Goal: Task Accomplishment & Management: Complete application form

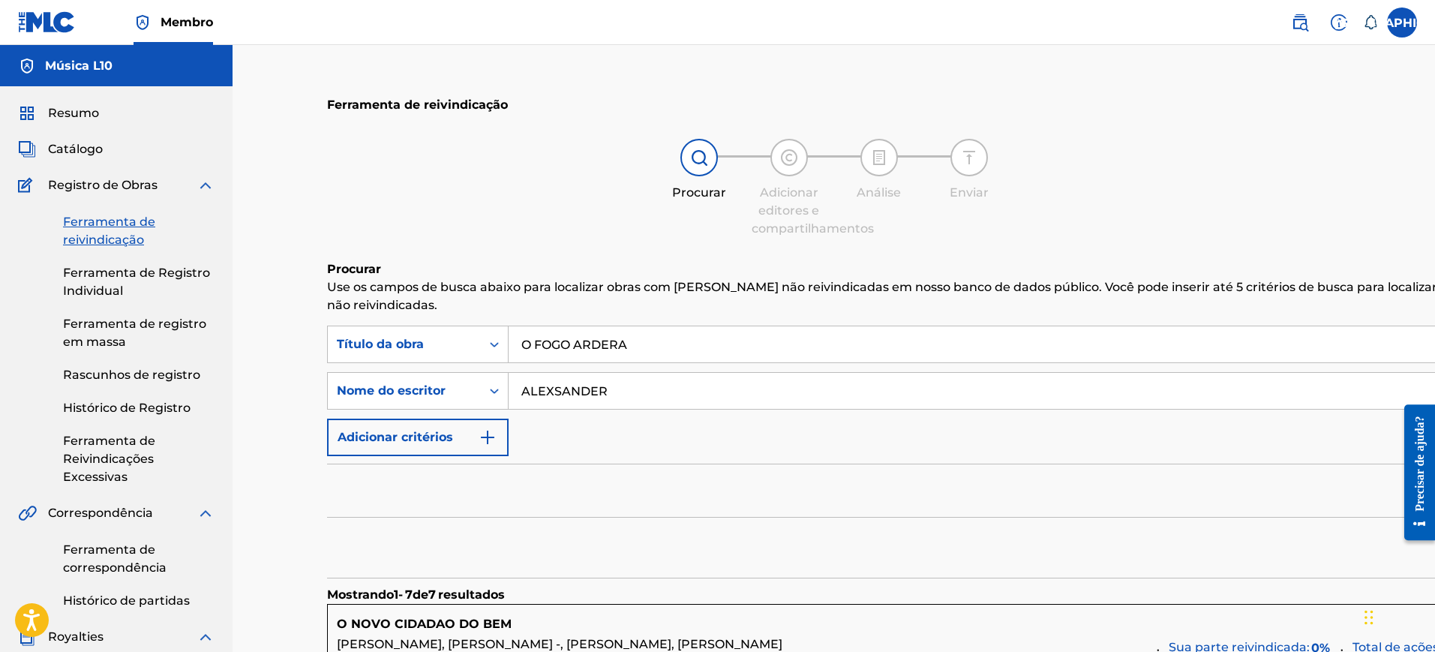
click at [83, 118] on font "Resumo" at bounding box center [73, 113] width 51 height 14
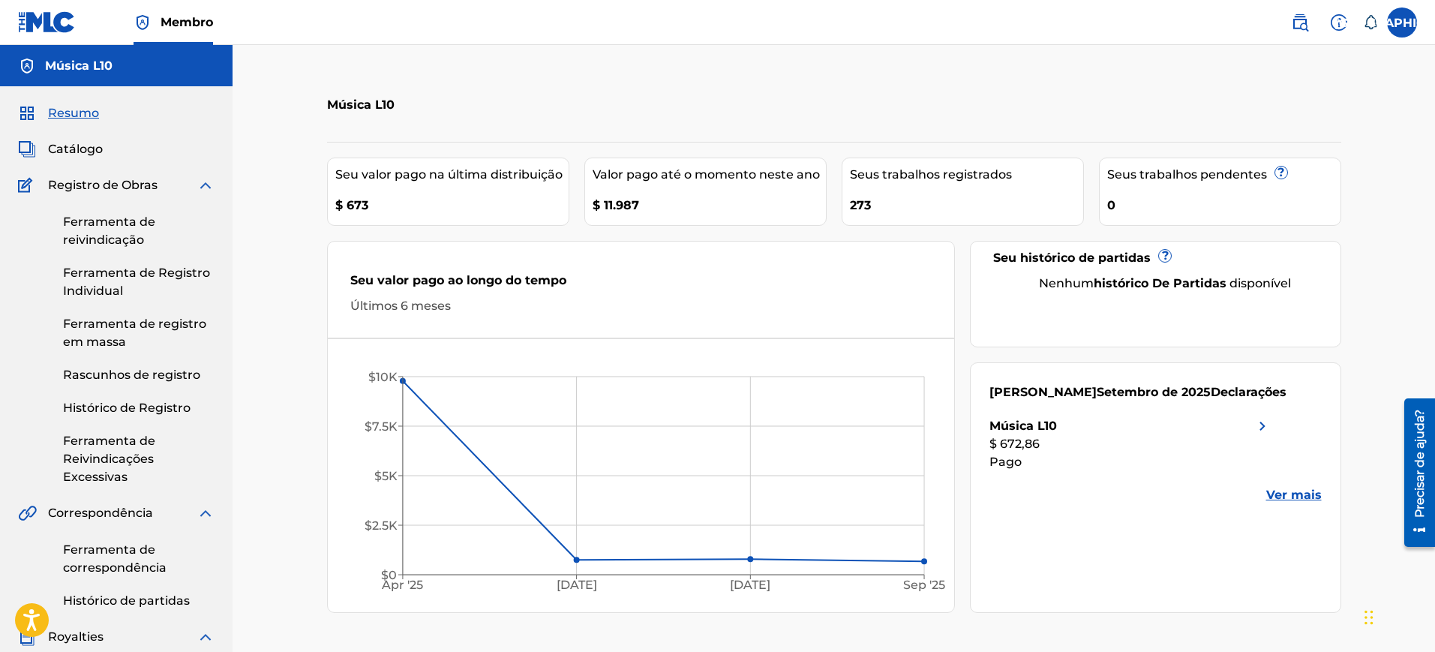
click at [114, 224] on font "Ferramenta de reivindicação" at bounding box center [109, 231] width 92 height 32
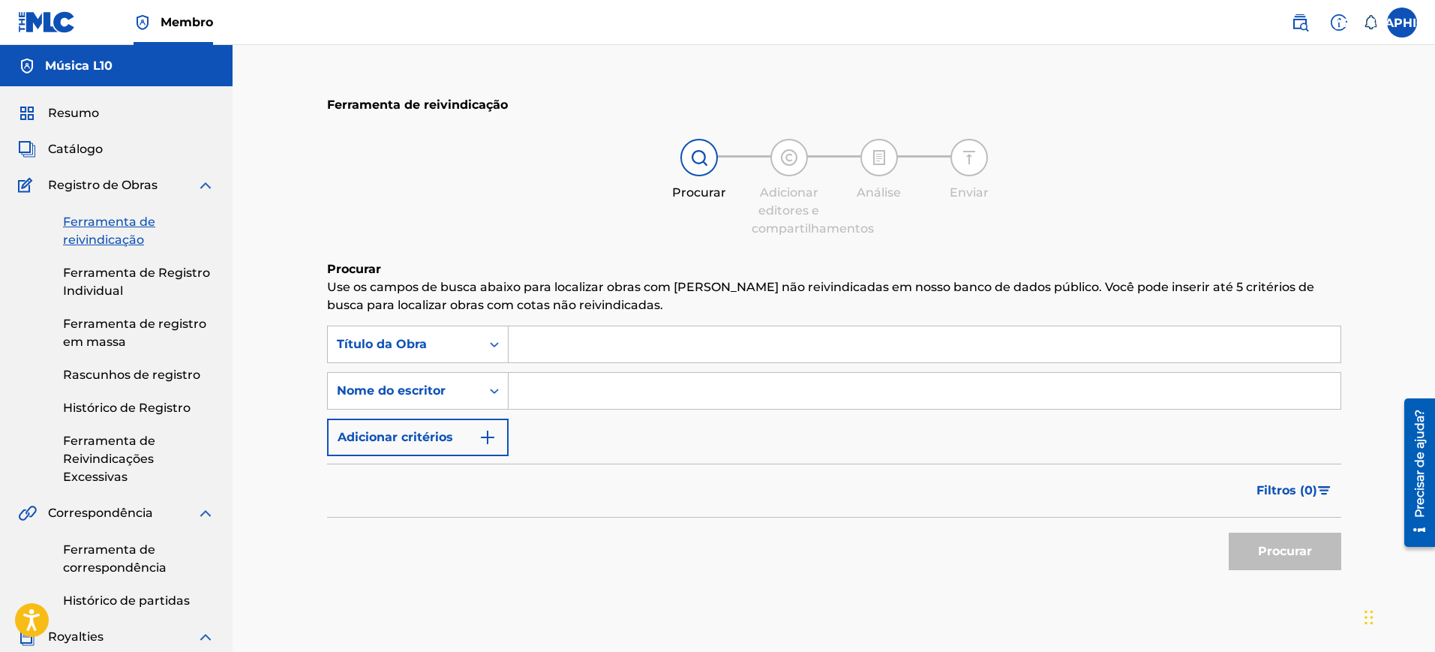
click at [562, 346] on input "Formulário de Pesquisa" at bounding box center [925, 344] width 832 height 36
type input "Não Tente Me Impedir"
click at [1229, 533] on button "Procurar" at bounding box center [1285, 552] width 113 height 38
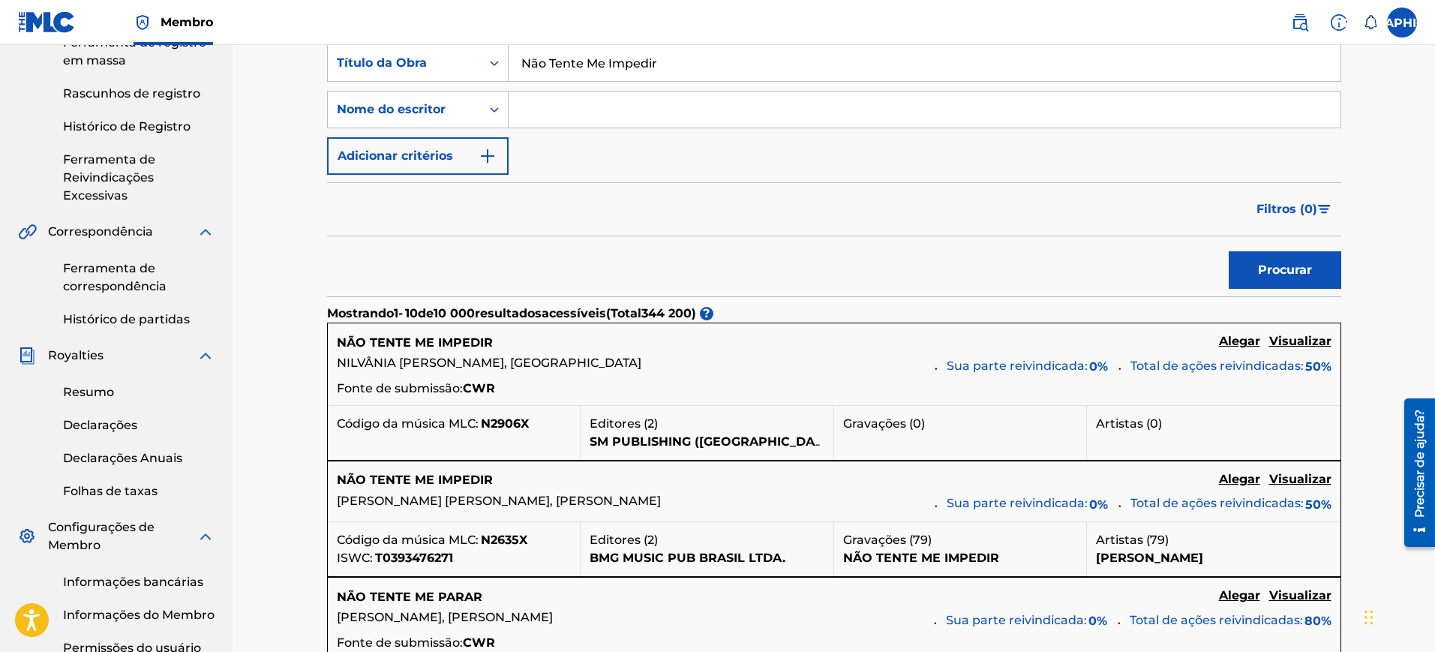
scroll to position [469, 0]
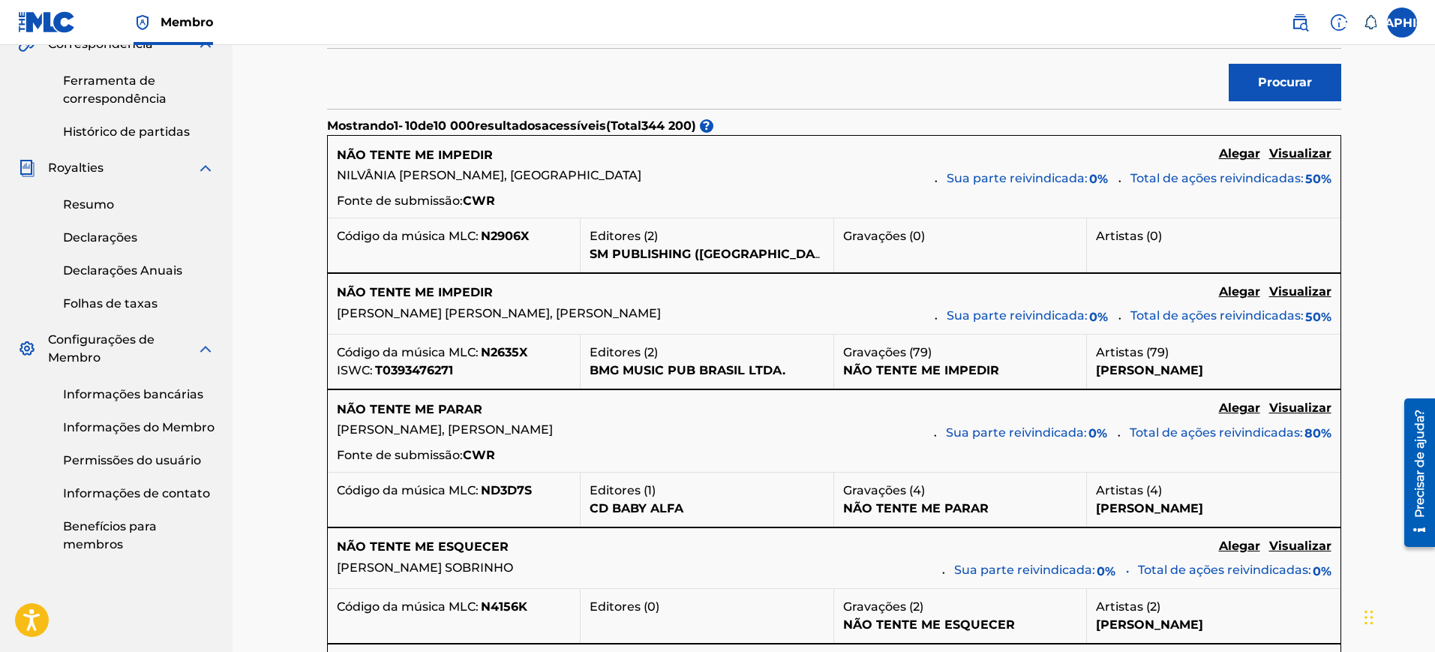
click at [445, 291] on font "NÃO TENTE ME IMPEDIR" at bounding box center [415, 292] width 156 height 14
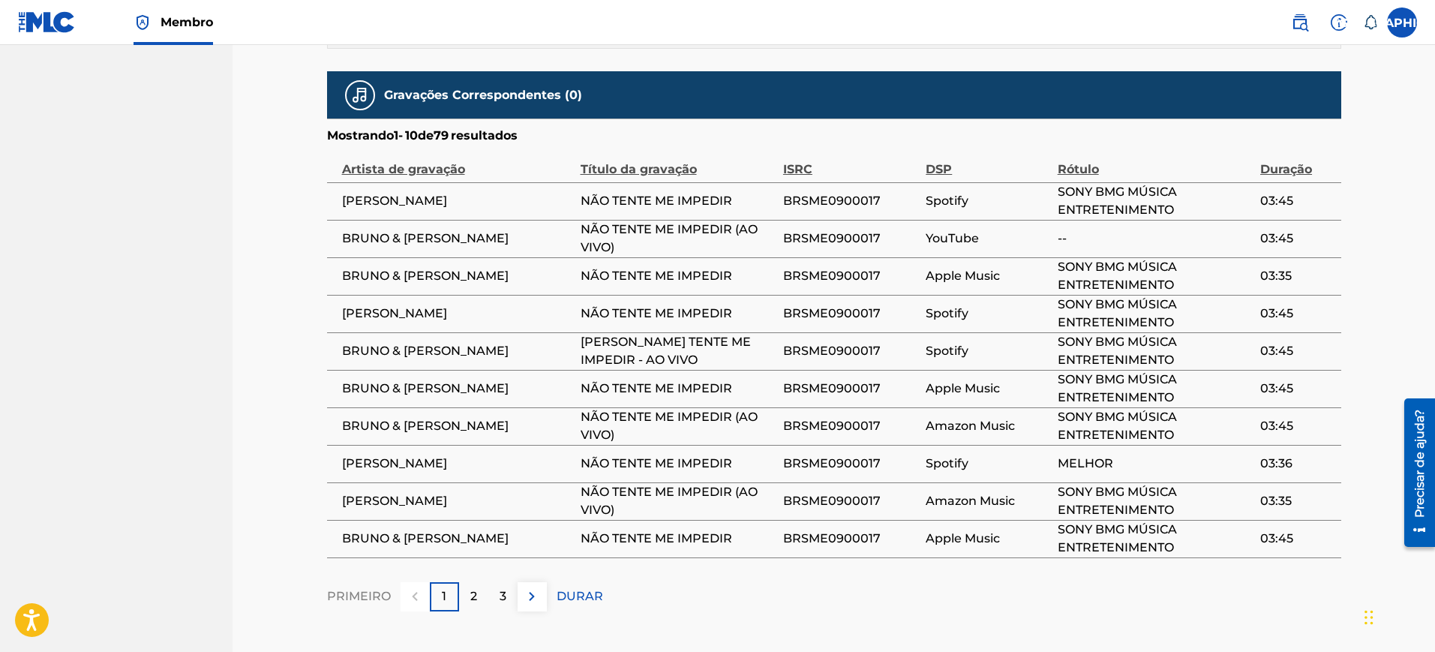
scroll to position [1089, 0]
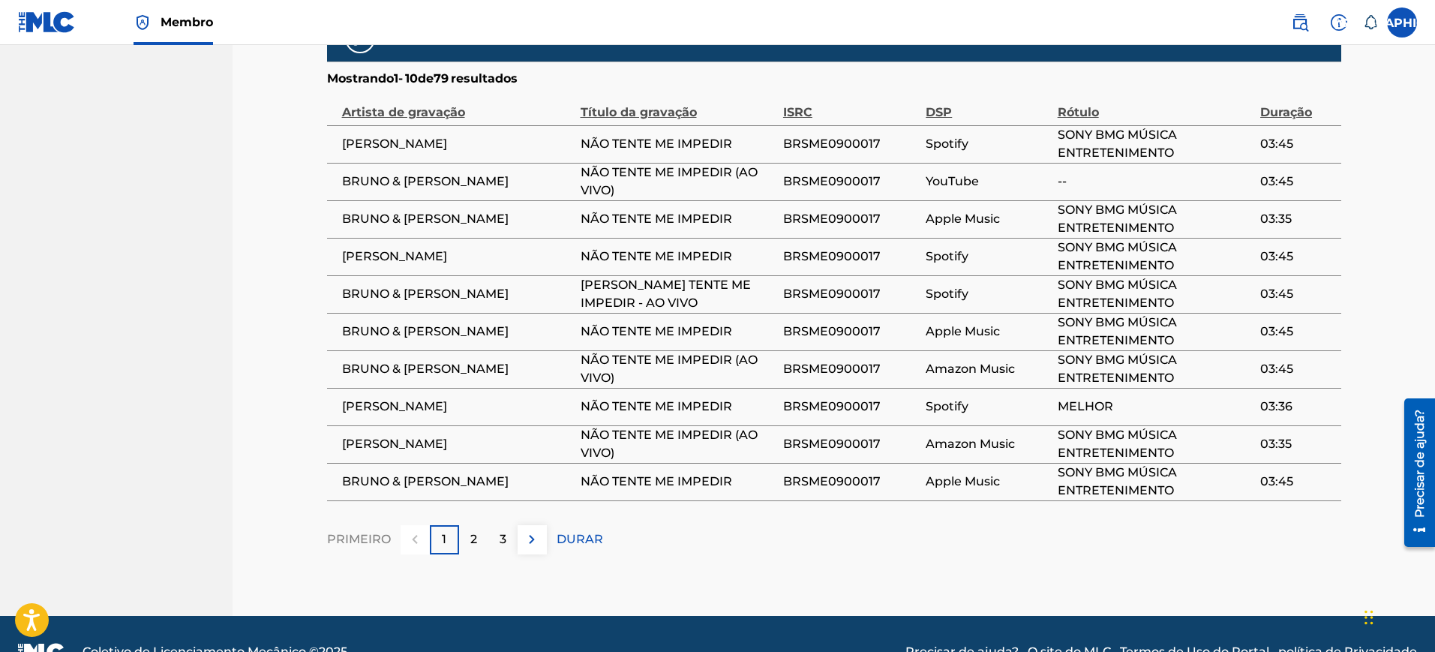
click at [472, 532] on font "2" at bounding box center [473, 539] width 7 height 14
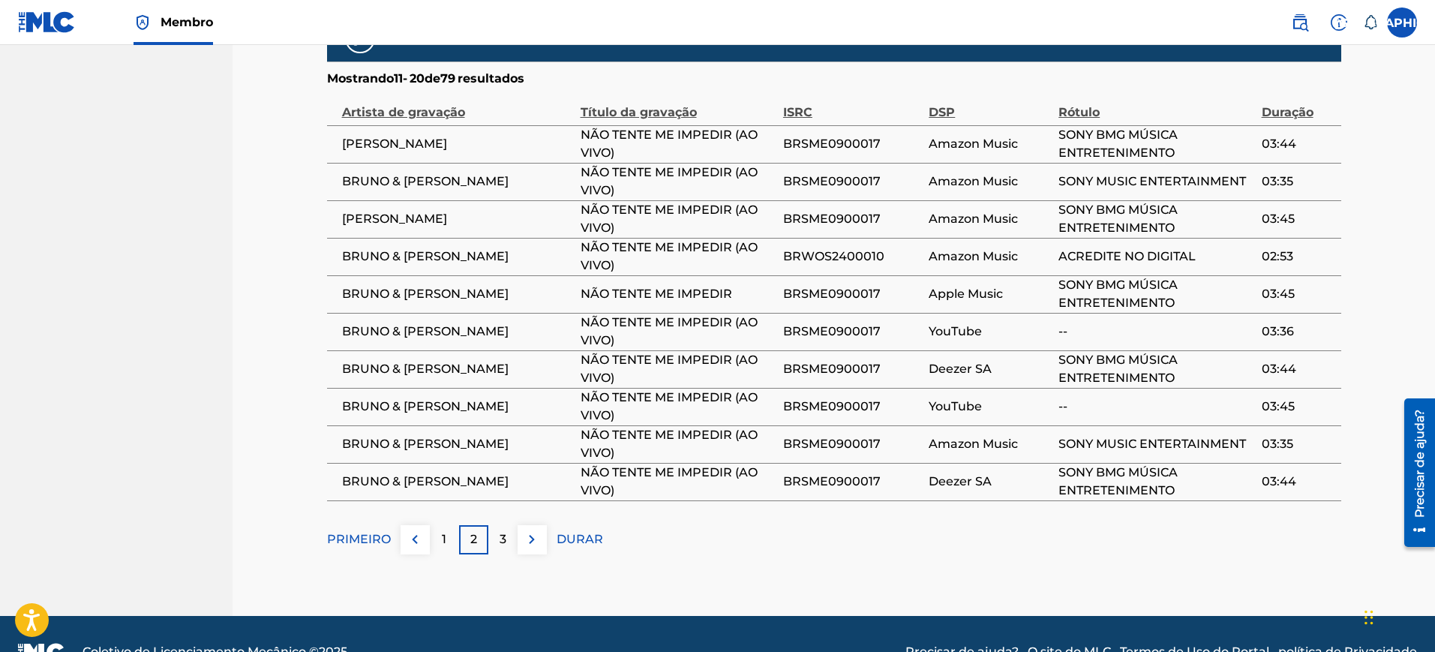
click at [500, 532] on font "3" at bounding box center [503, 539] width 7 height 14
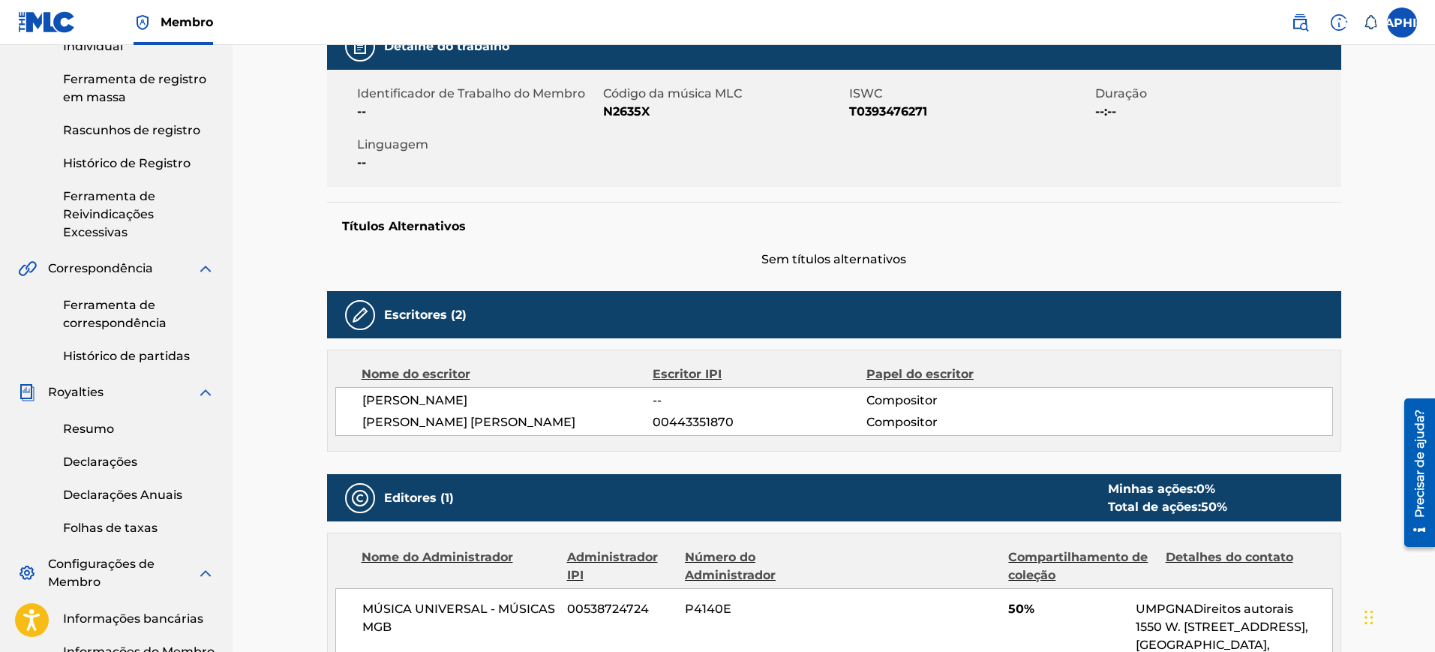
scroll to position [0, 0]
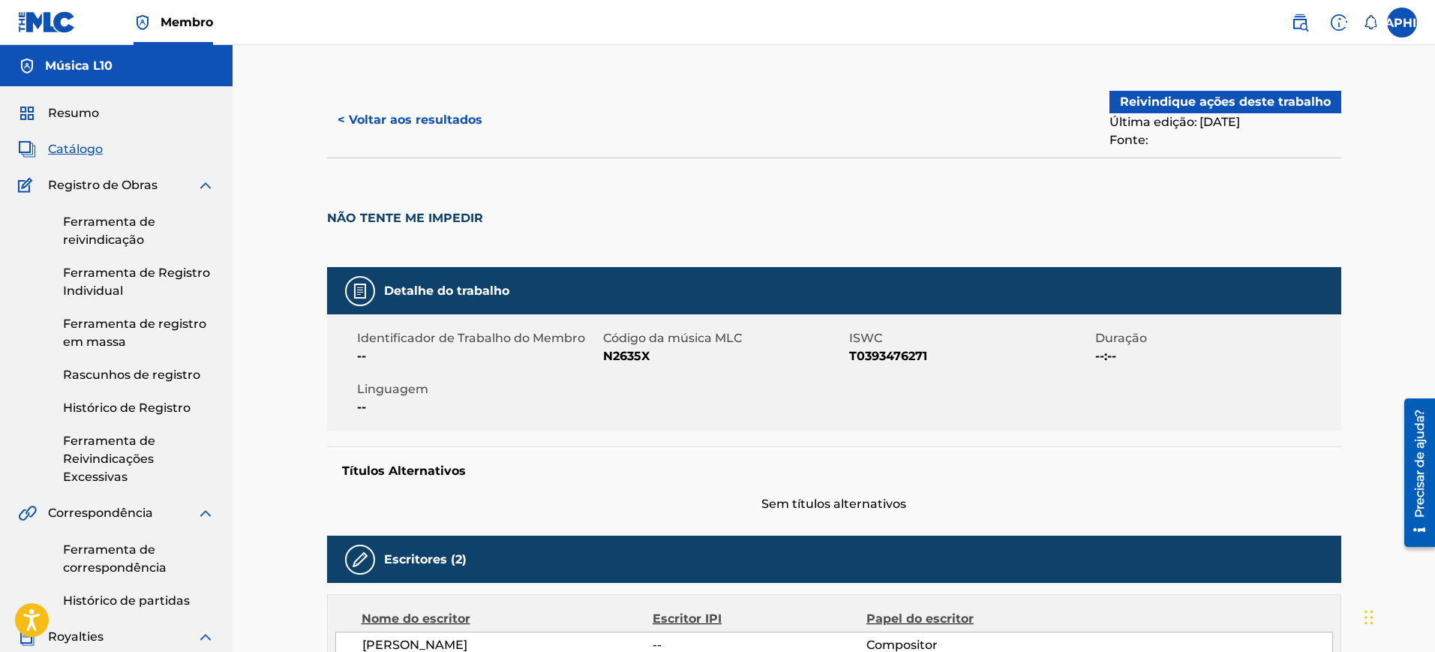
click at [428, 119] on font "< Voltar aos resultados" at bounding box center [410, 120] width 145 height 14
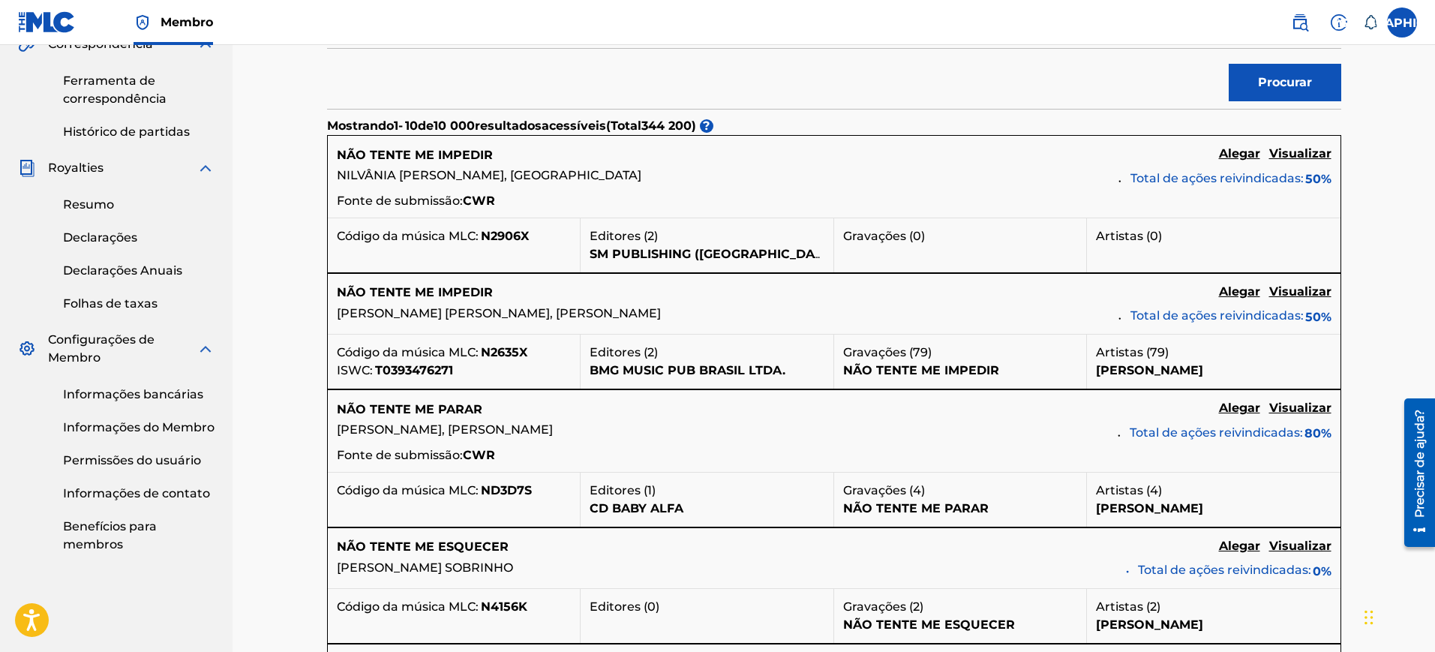
scroll to position [188, 0]
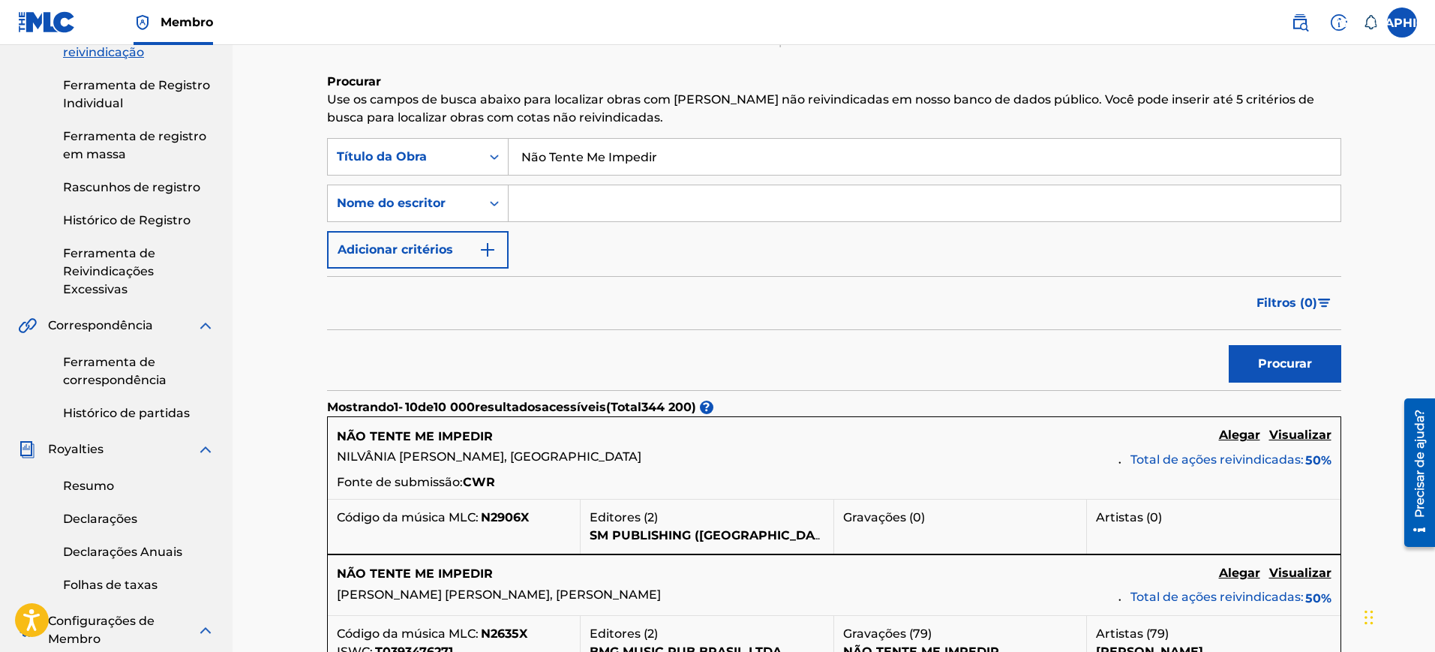
click at [653, 164] on input "Não Tente Me Impedir" at bounding box center [925, 157] width 832 height 36
type input "Desilusão"
click at [1229, 345] on button "Procurar" at bounding box center [1285, 364] width 113 height 38
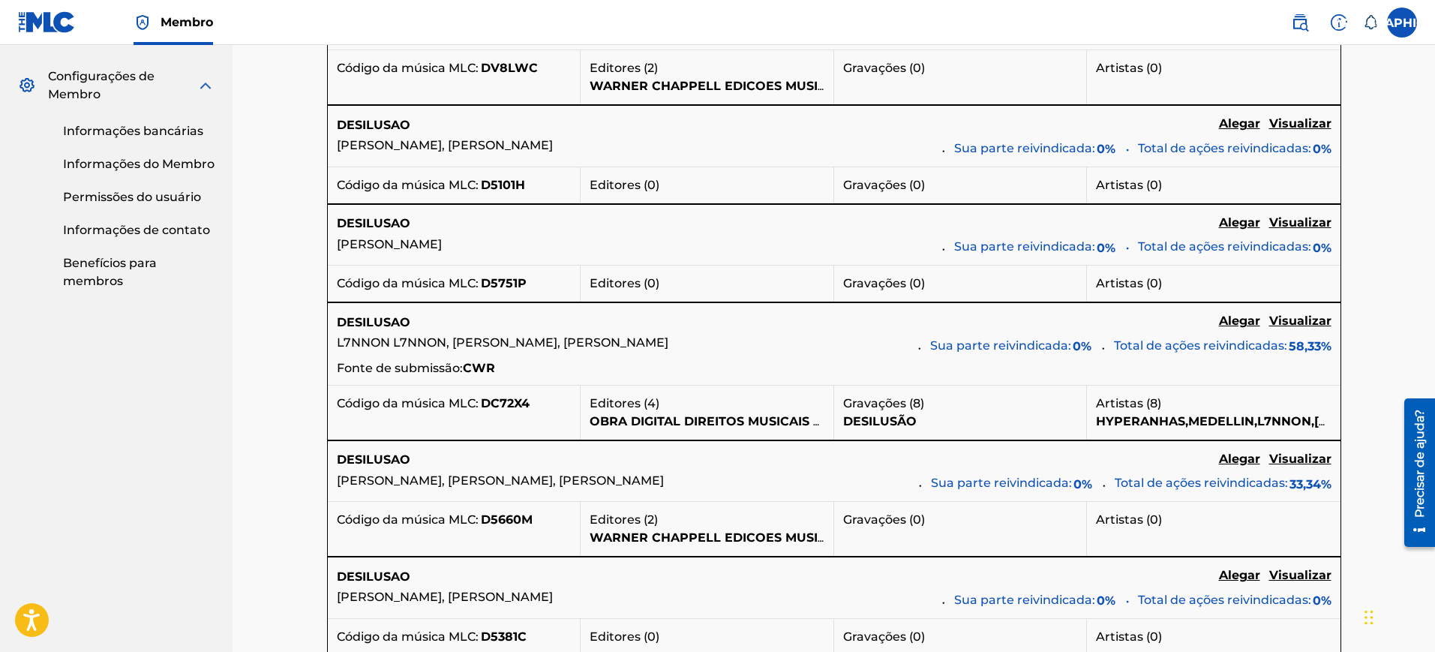
scroll to position [76, 0]
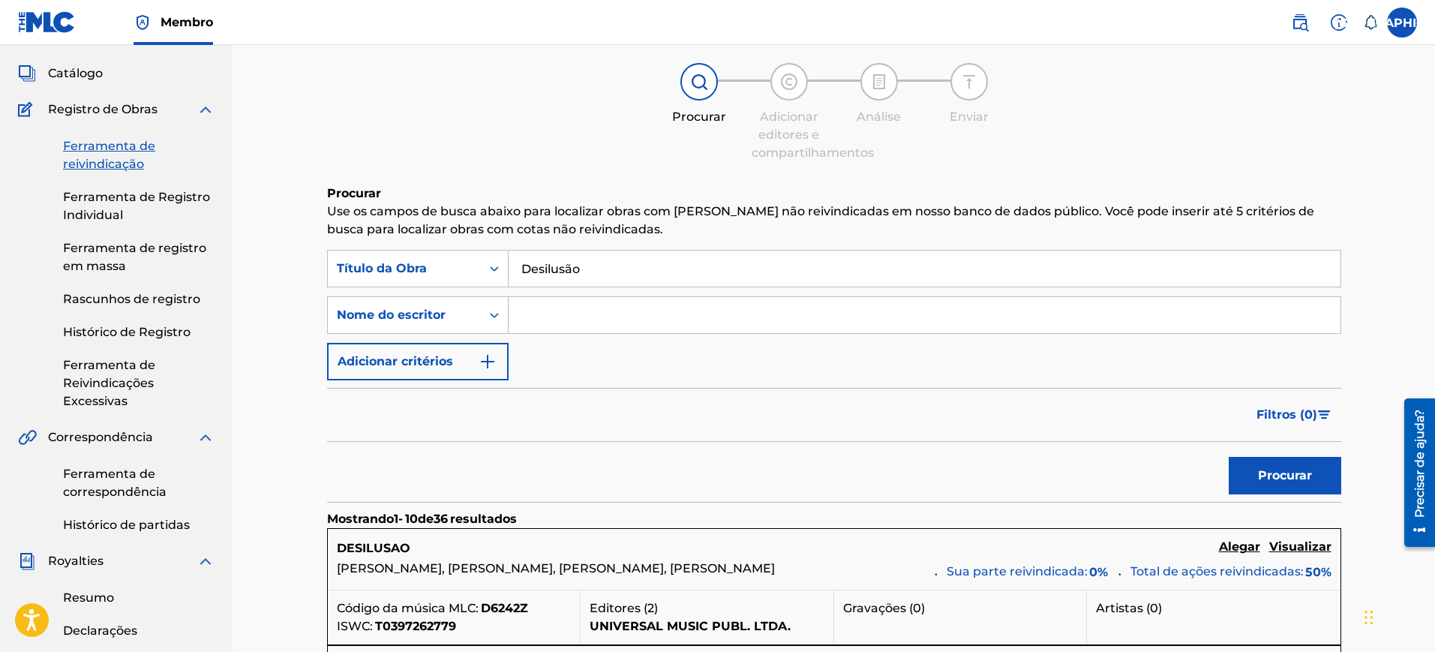
click at [587, 305] on input "Formulário de Pesquisa" at bounding box center [925, 315] width 832 height 36
type input "Ze [PERSON_NAME]"
click at [1273, 468] on font "Procurar" at bounding box center [1285, 475] width 54 height 14
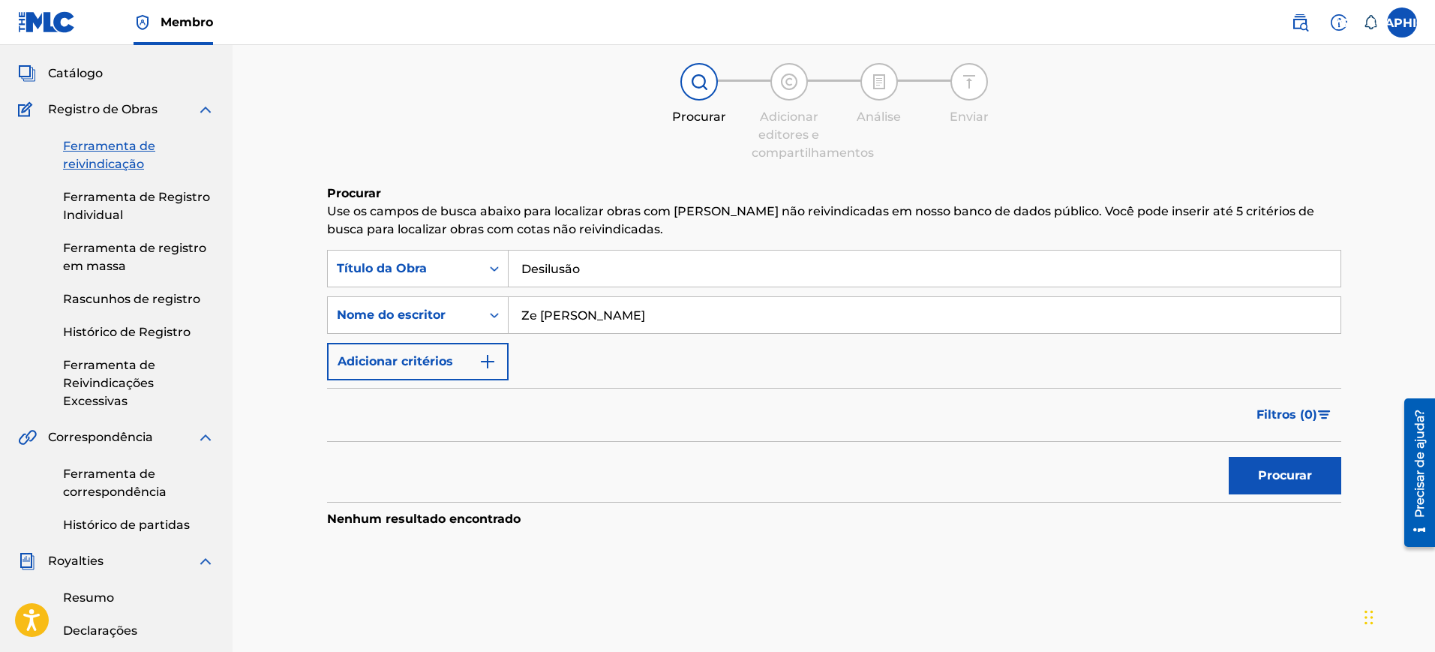
click at [606, 300] on input "Ze [PERSON_NAME]" at bounding box center [925, 315] width 832 height 36
click at [524, 260] on input "Desilusão" at bounding box center [925, 269] width 832 height 36
type input "MTG Desilusão"
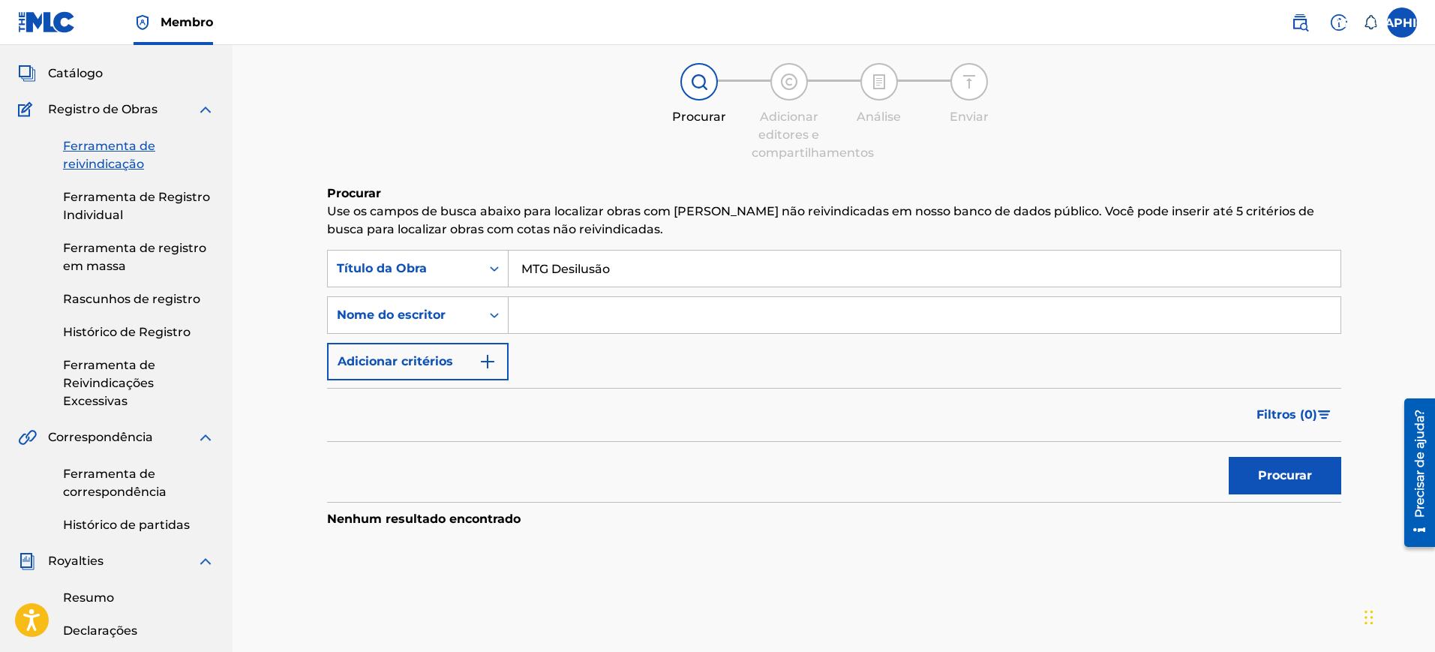
click at [1229, 457] on button "Procurar" at bounding box center [1285, 476] width 113 height 38
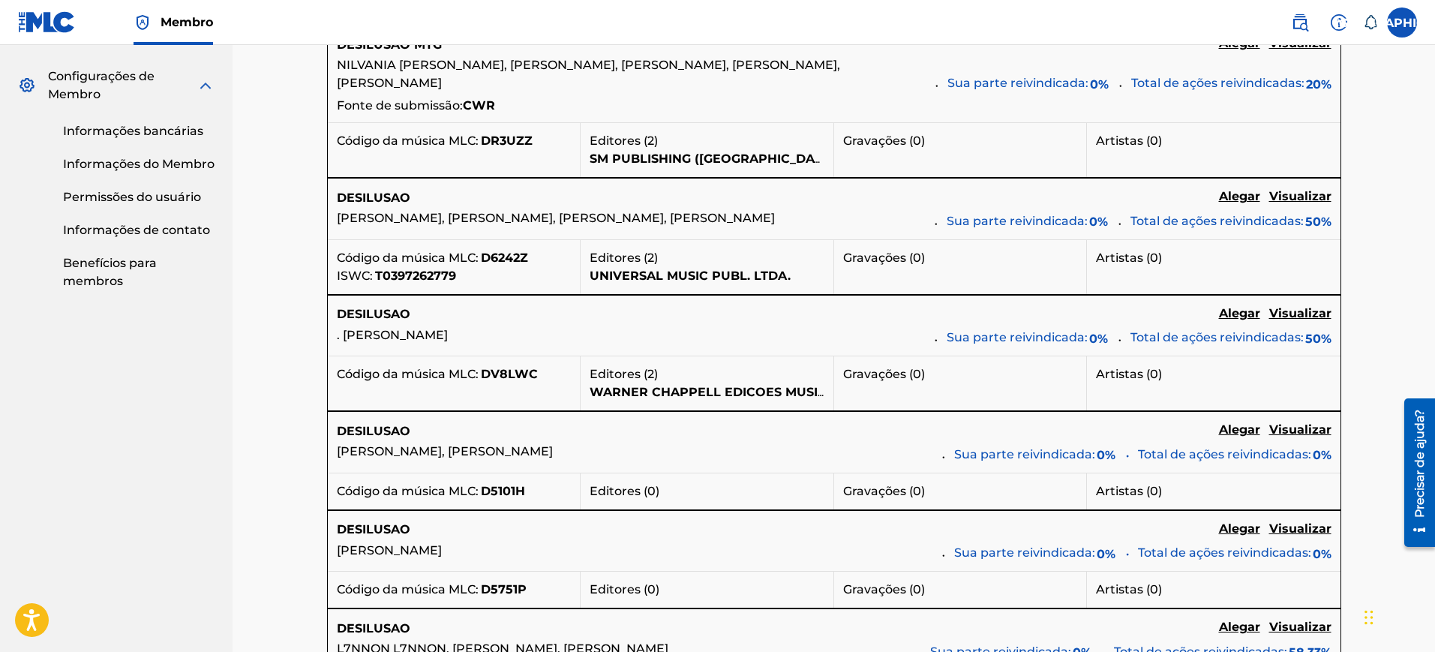
scroll to position [357, 0]
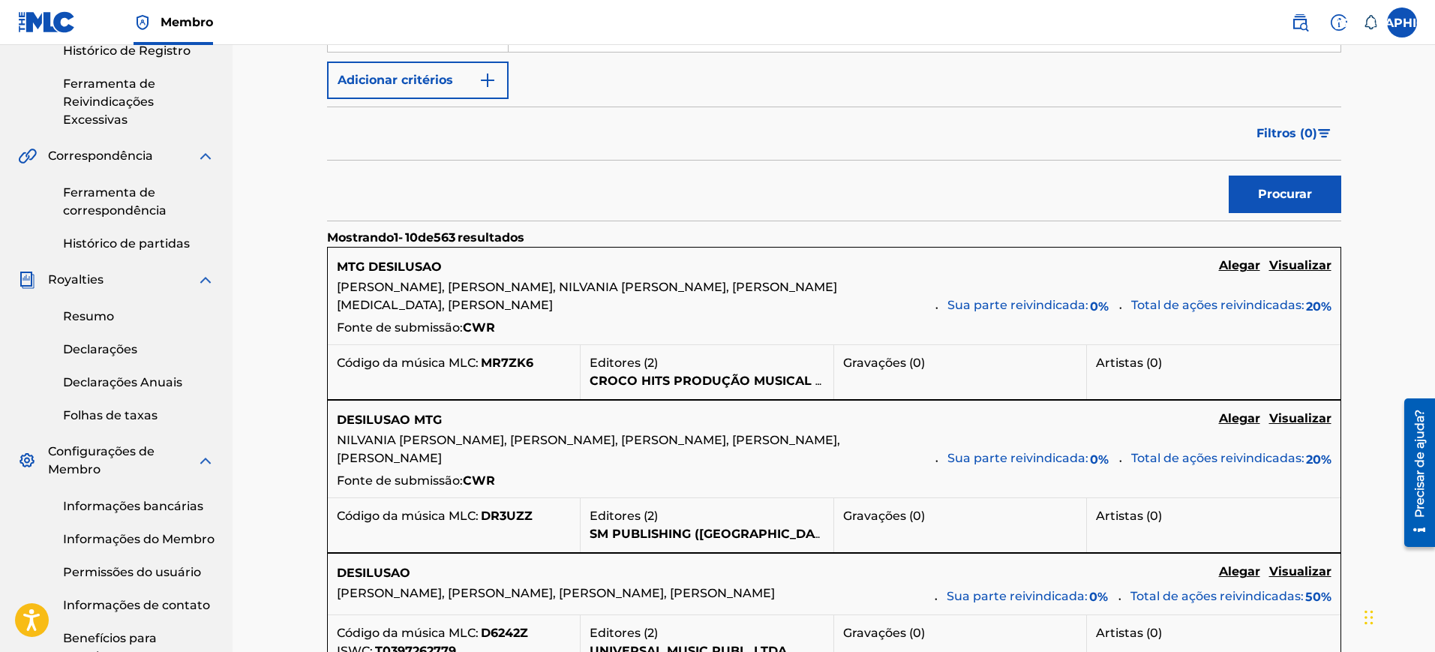
click at [1281, 269] on font "Visualizar" at bounding box center [1301, 265] width 62 height 14
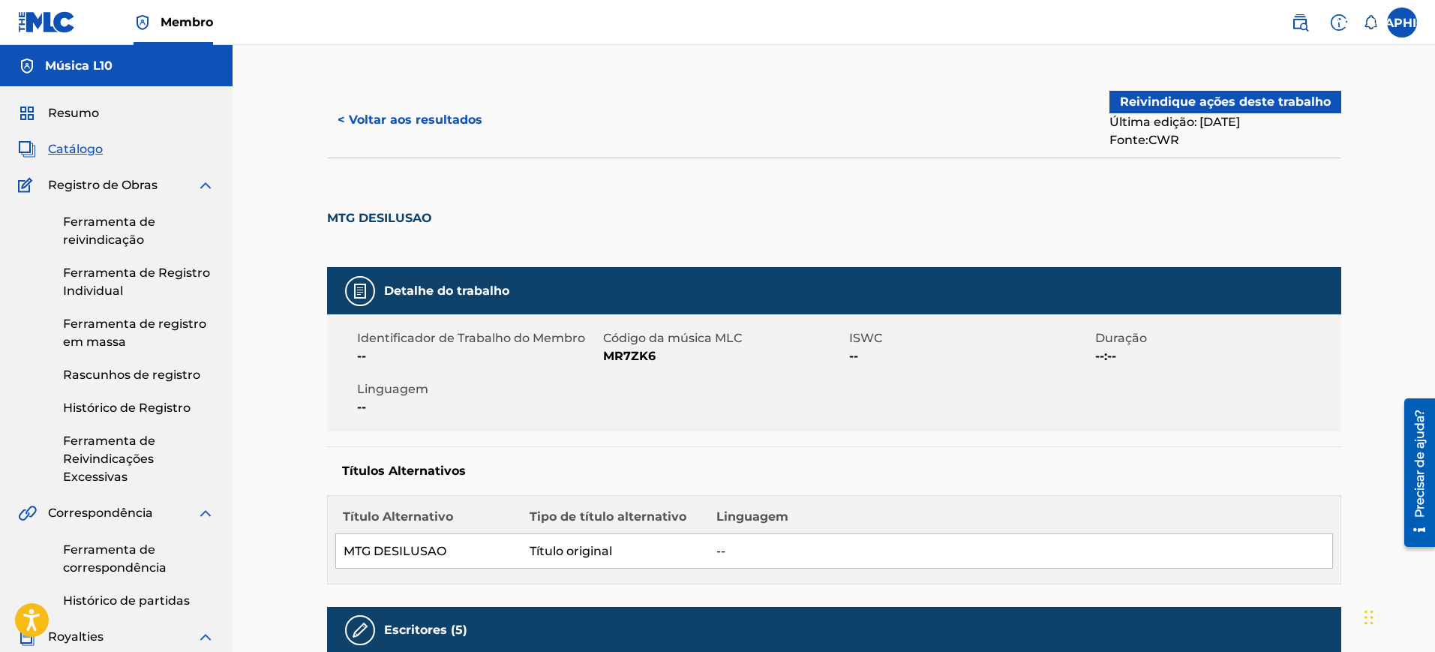
click at [410, 122] on font "< Voltar aos resultados" at bounding box center [410, 120] width 145 height 14
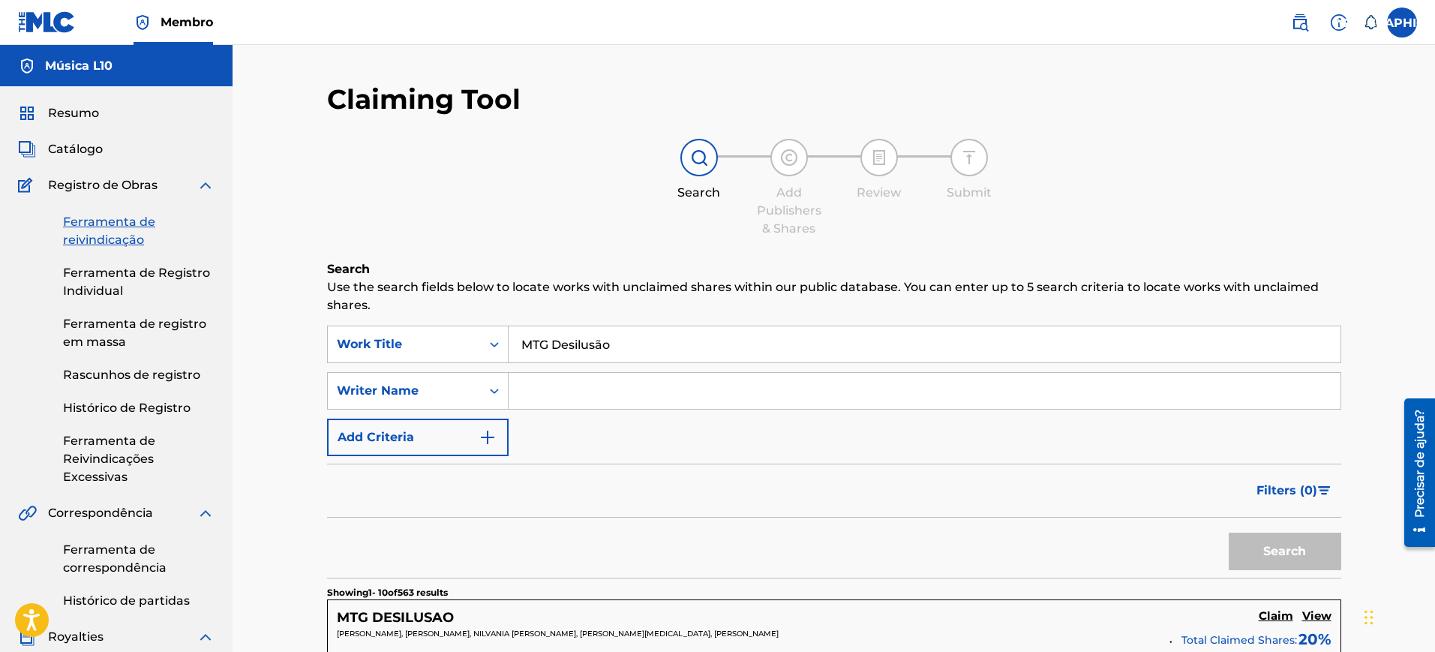
scroll to position [357, 0]
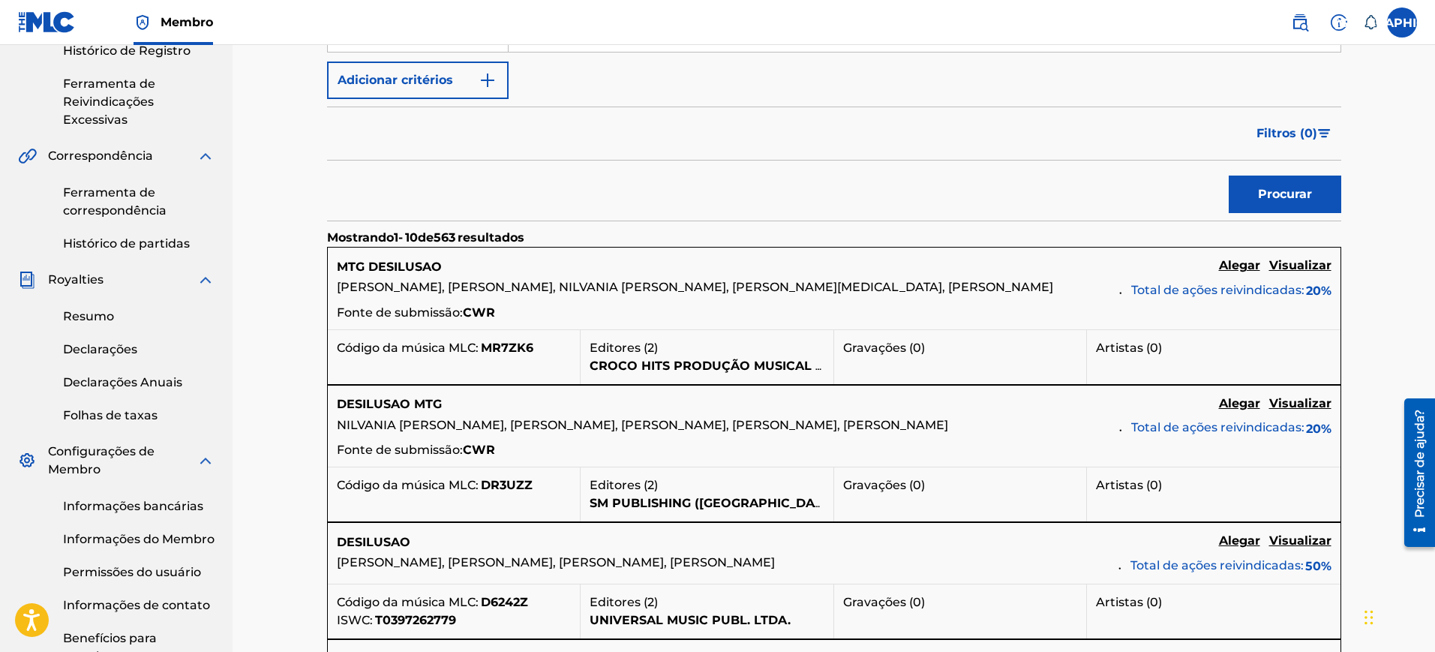
click at [1297, 410] on font "Visualizar" at bounding box center [1301, 403] width 62 height 14
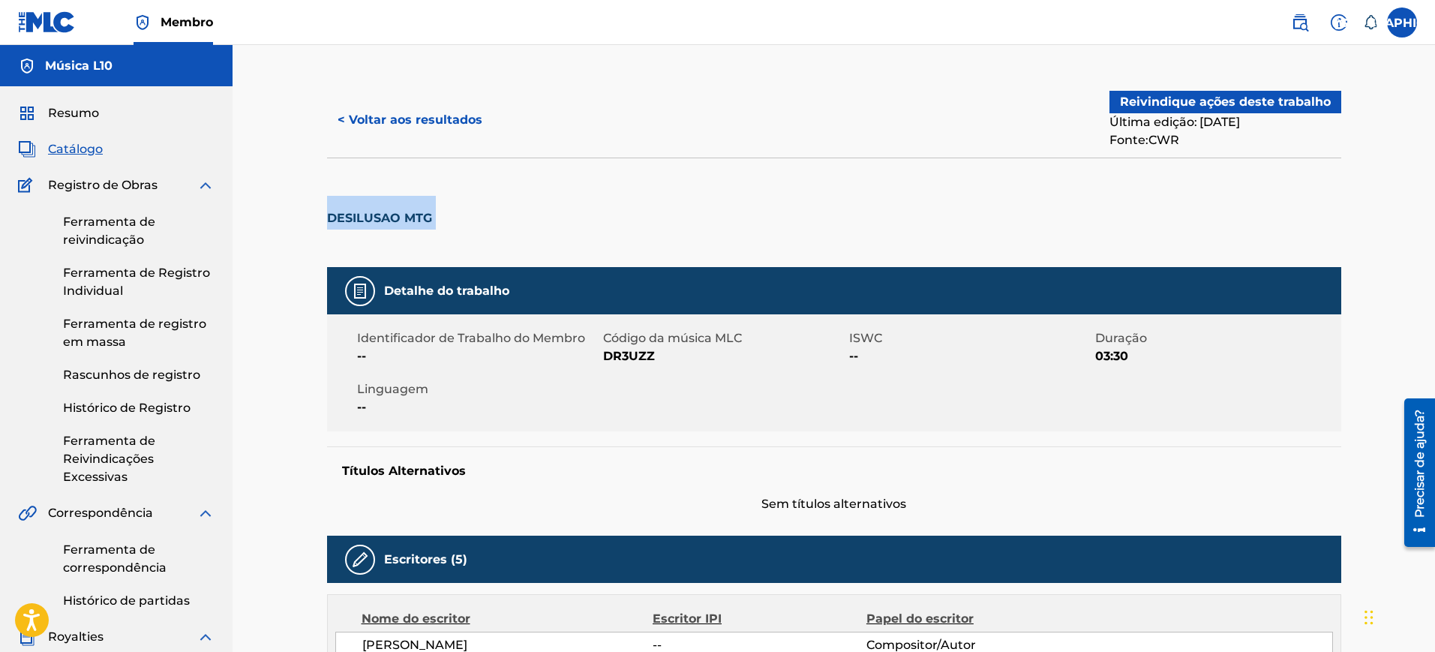
drag, startPoint x: 329, startPoint y: 221, endPoint x: 448, endPoint y: 222, distance: 119.3
click at [448, 222] on div "DESILUSAO MTG" at bounding box center [834, 213] width 1014 height 110
copy div "DESILUSAO MTG"
click at [395, 111] on button "< Voltar aos resultados" at bounding box center [410, 120] width 166 height 38
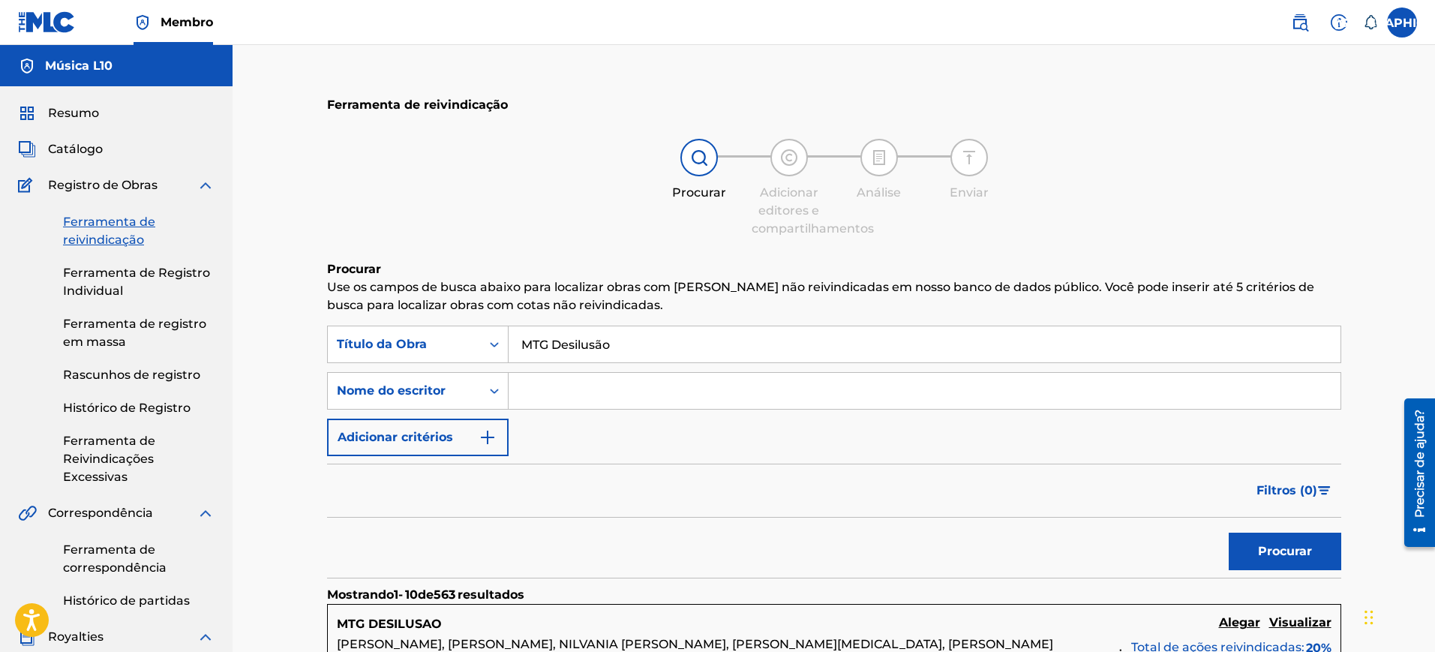
click at [618, 347] on input "MTG Desilusão" at bounding box center [925, 344] width 832 height 36
paste input "LINHA DE FRENTE"
type input "LINHA DE FRENTE"
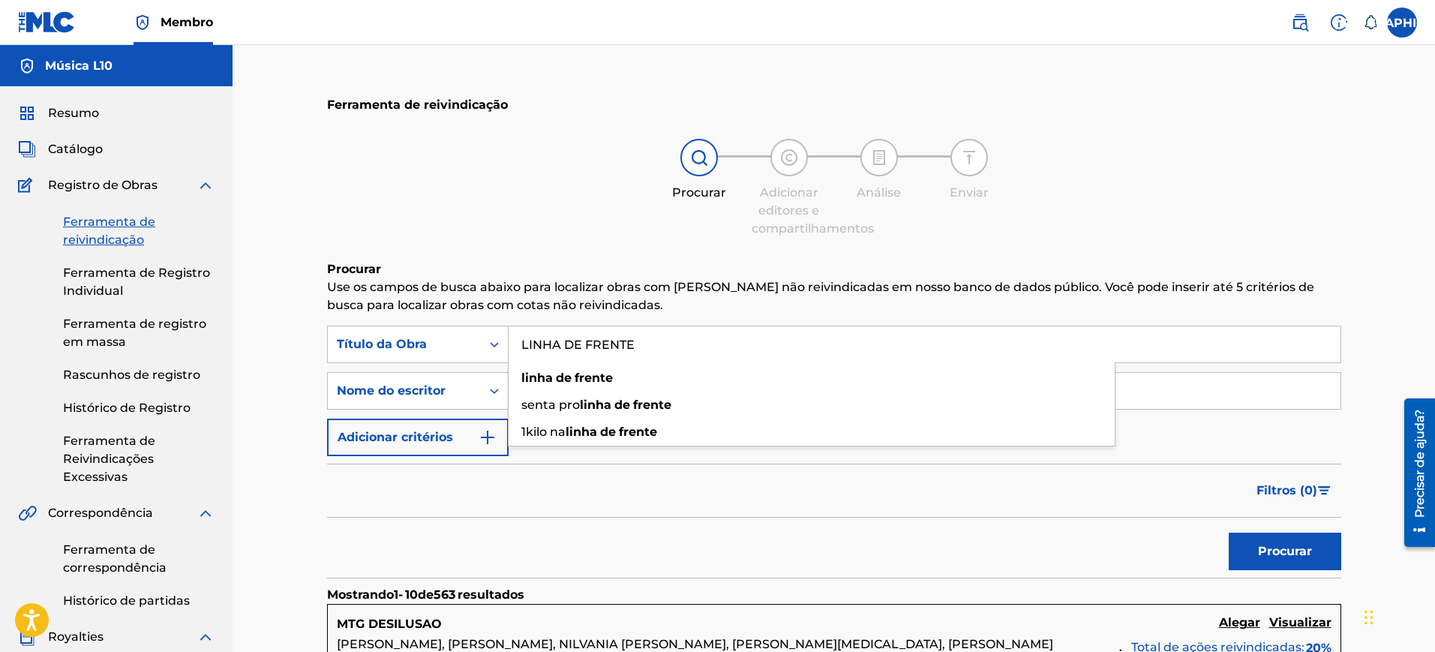
click at [606, 480] on div "Filtros ( 0 )" at bounding box center [834, 491] width 1014 height 54
click at [609, 387] on input "Formulário de Pesquisa" at bounding box center [925, 391] width 832 height 36
type input "ZE [PERSON_NAME]"
click at [1229, 533] on button "Procurar" at bounding box center [1285, 552] width 113 height 38
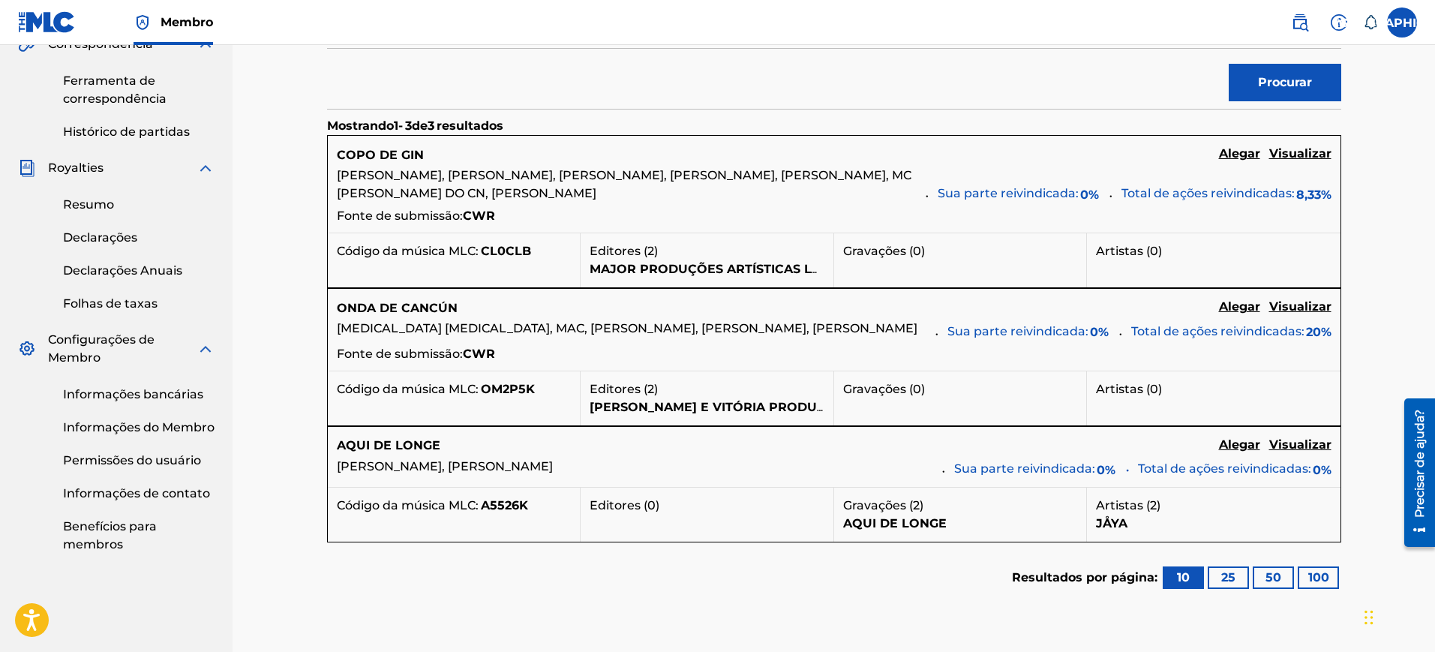
scroll to position [94, 0]
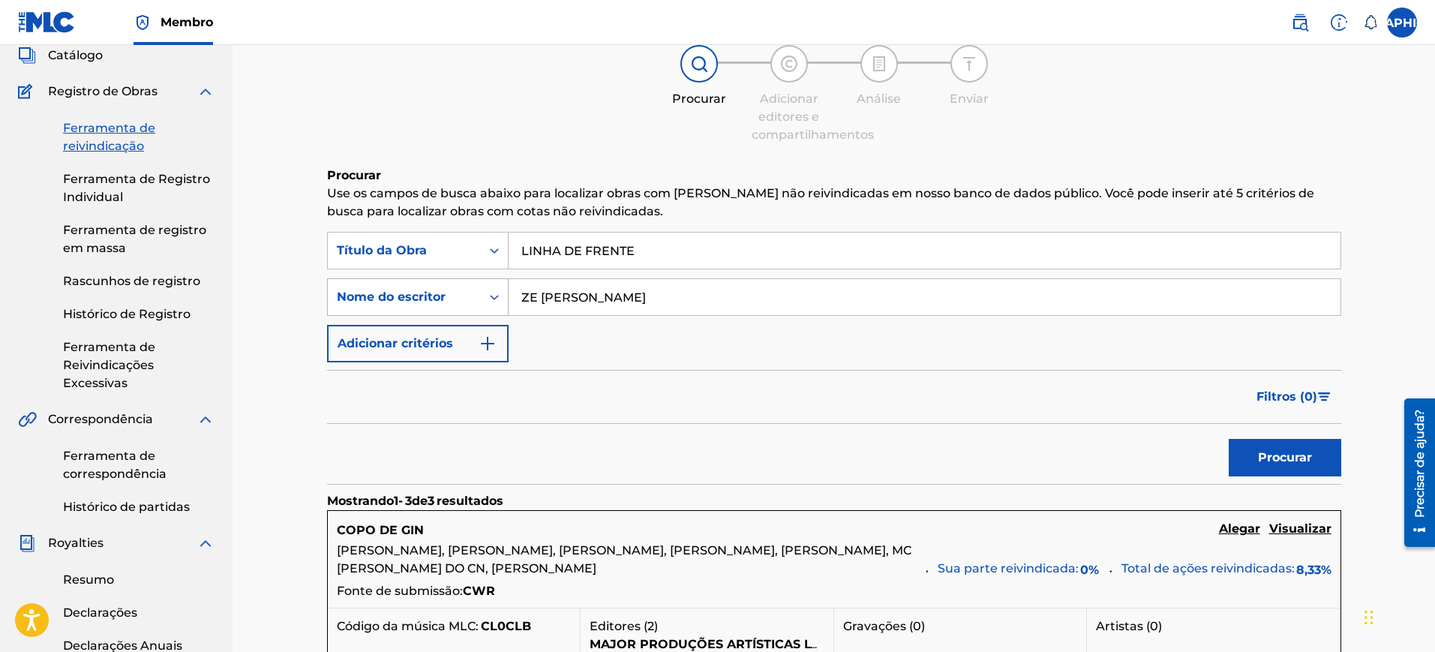
drag, startPoint x: 618, startPoint y: 296, endPoint x: 406, endPoint y: 296, distance: 212.3
click at [406, 296] on div "PesquisarComCritériosff549d32-2083-40da-9ff1-7ab6df8ca1e3 Nome do escritor ZE […" at bounding box center [834, 297] width 1014 height 38
click at [672, 258] on input "LINHA DE FRENTE" at bounding box center [925, 251] width 832 height 36
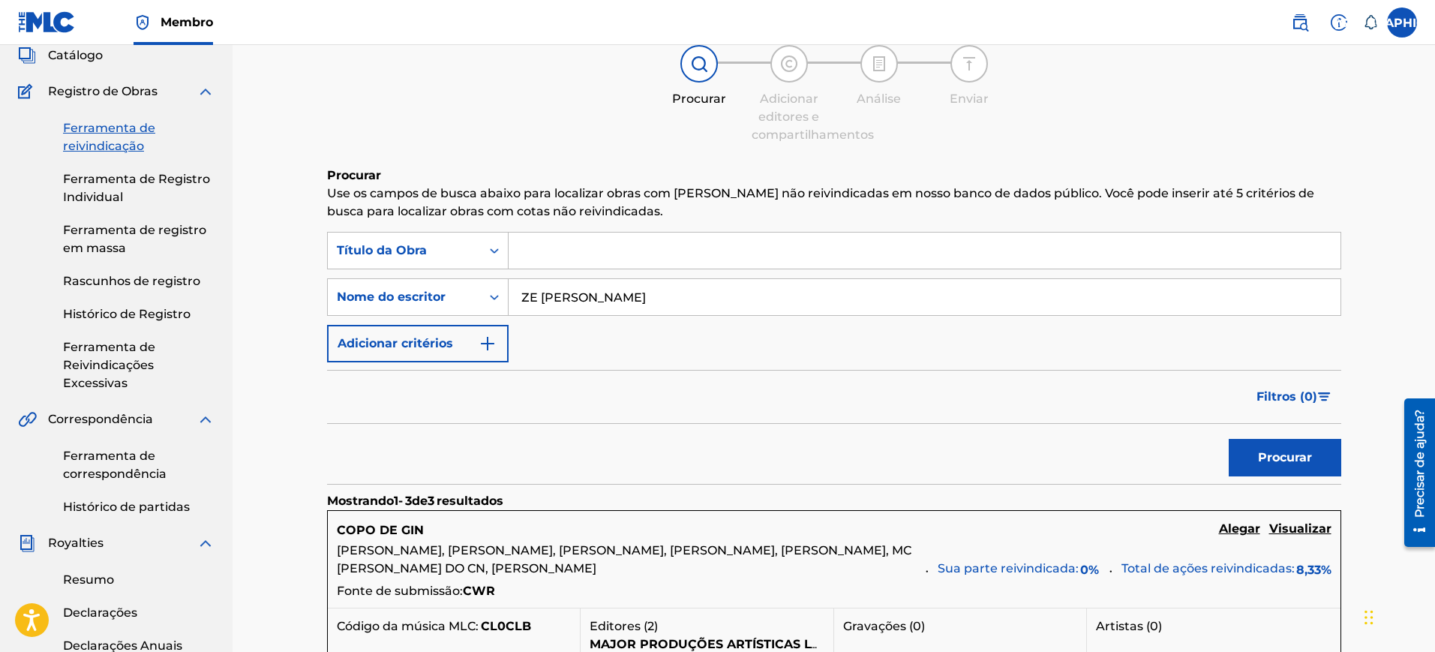
click at [1229, 439] on button "Procurar" at bounding box center [1285, 458] width 113 height 38
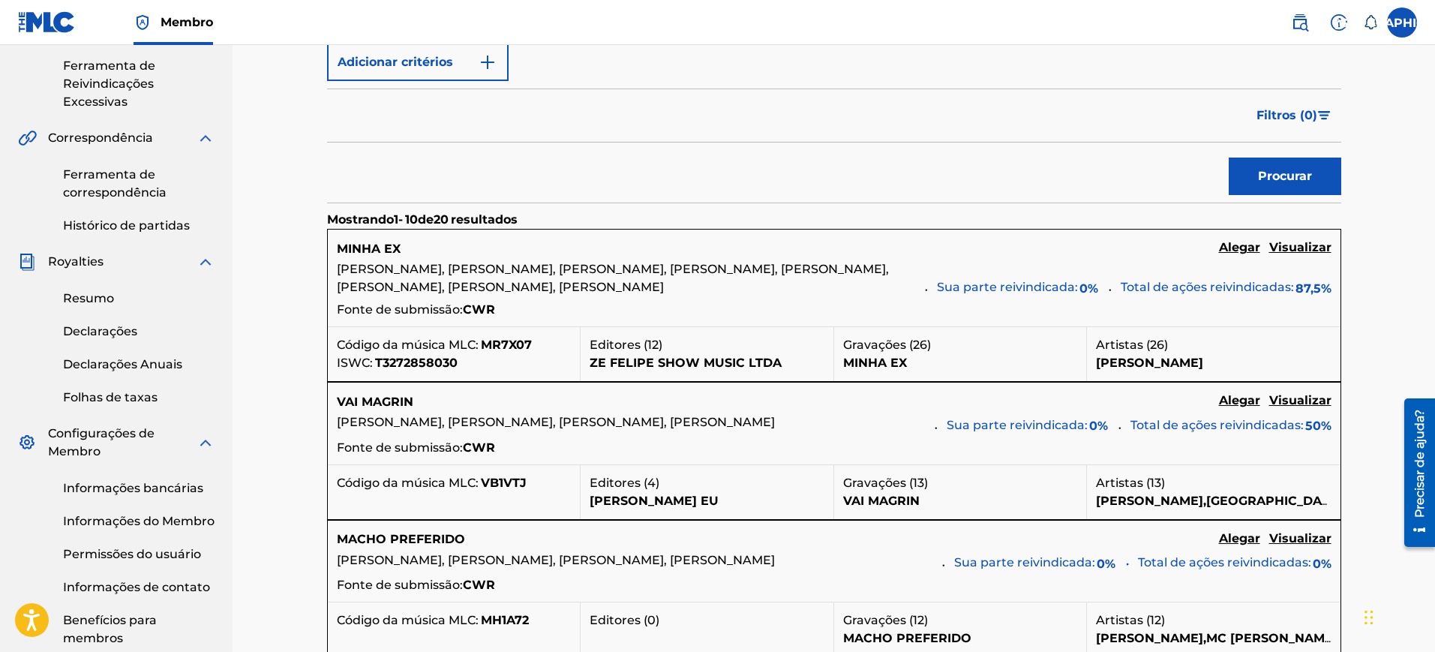
scroll to position [0, 0]
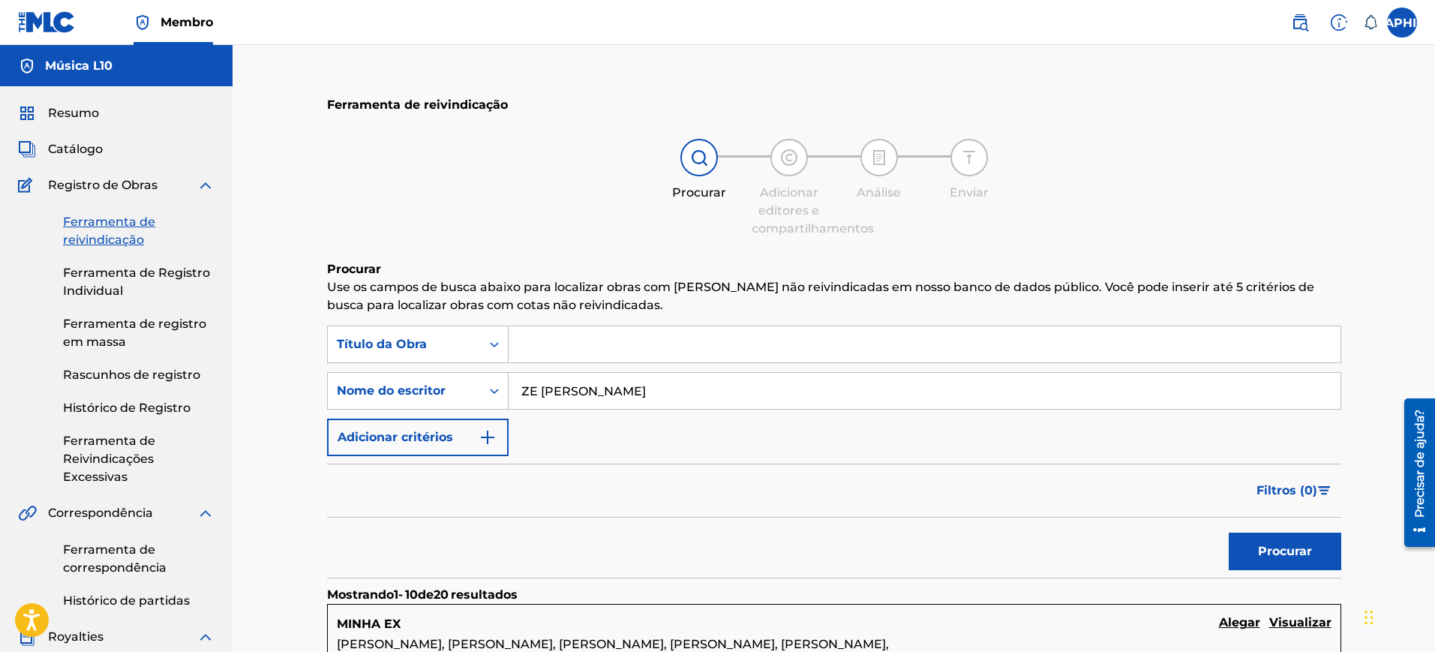
click at [570, 392] on input "ZE [PERSON_NAME]" at bounding box center [925, 391] width 832 height 36
paste input "[PERSON_NAME]"
type input "[PERSON_NAME]"
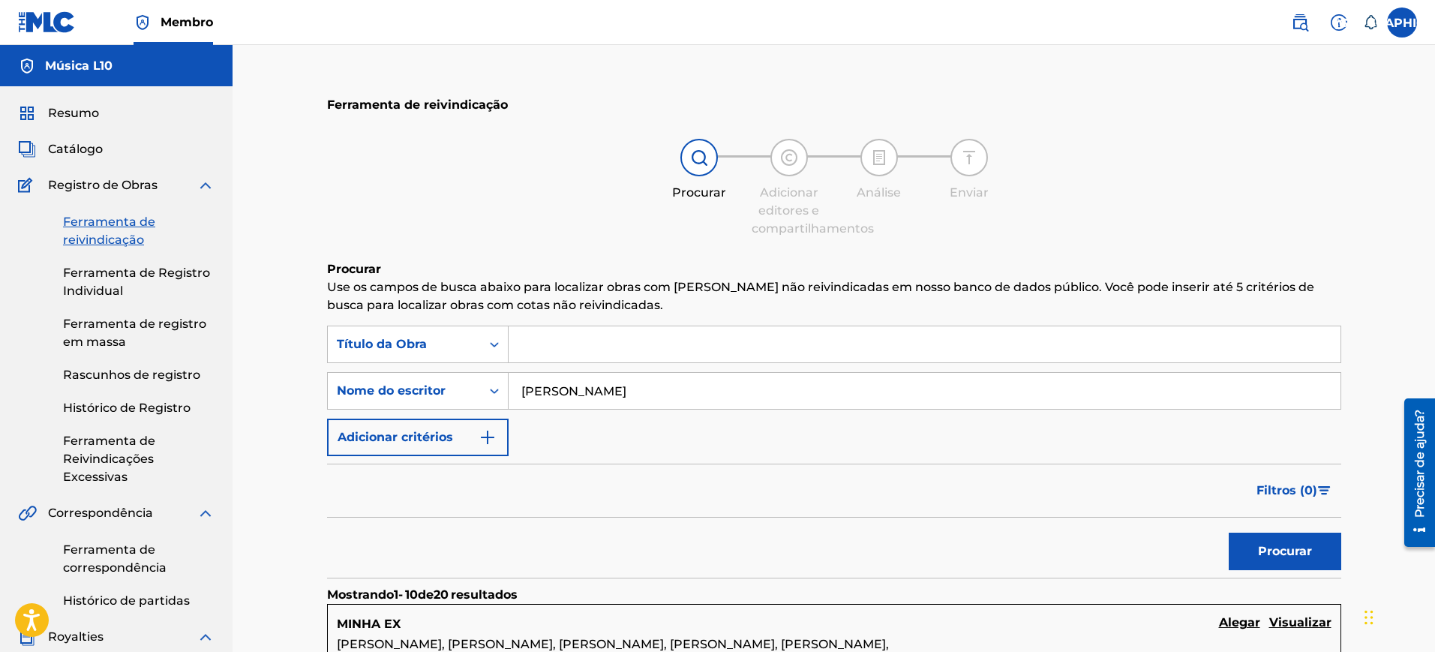
click at [1229, 533] on button "Procurar" at bounding box center [1285, 552] width 113 height 38
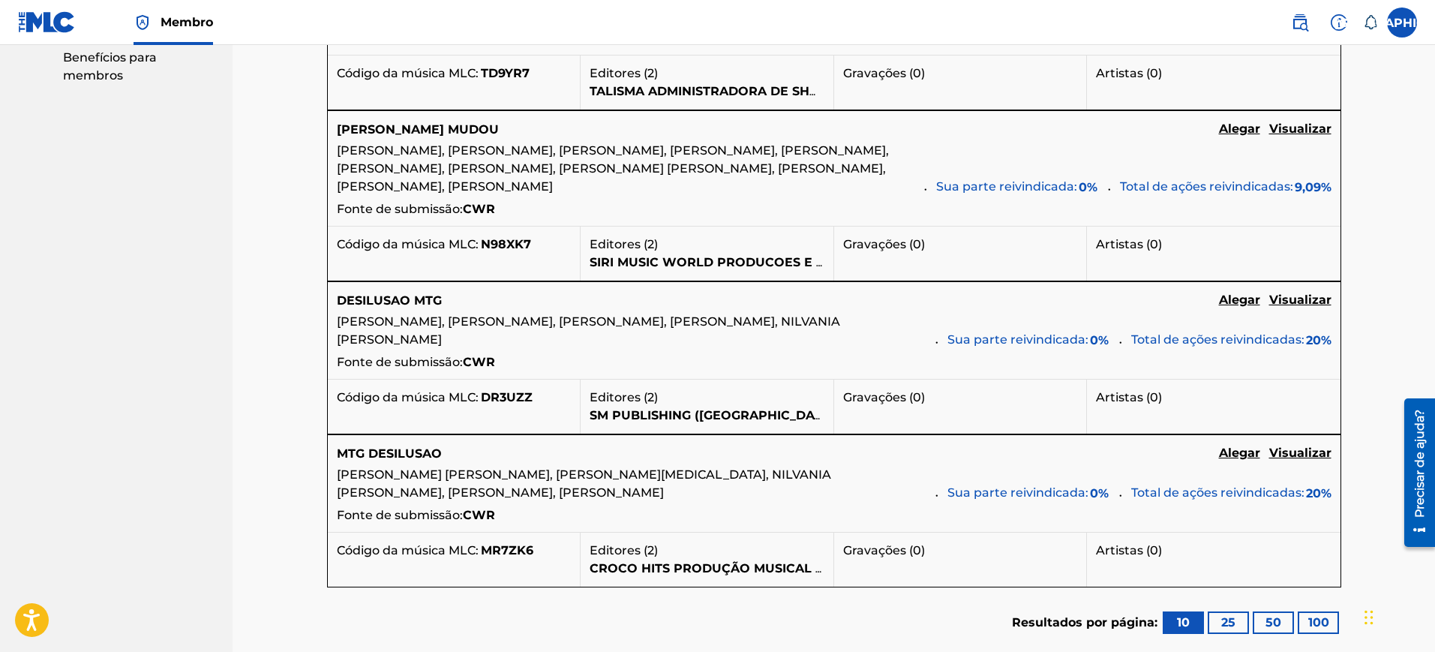
scroll to position [1163, 0]
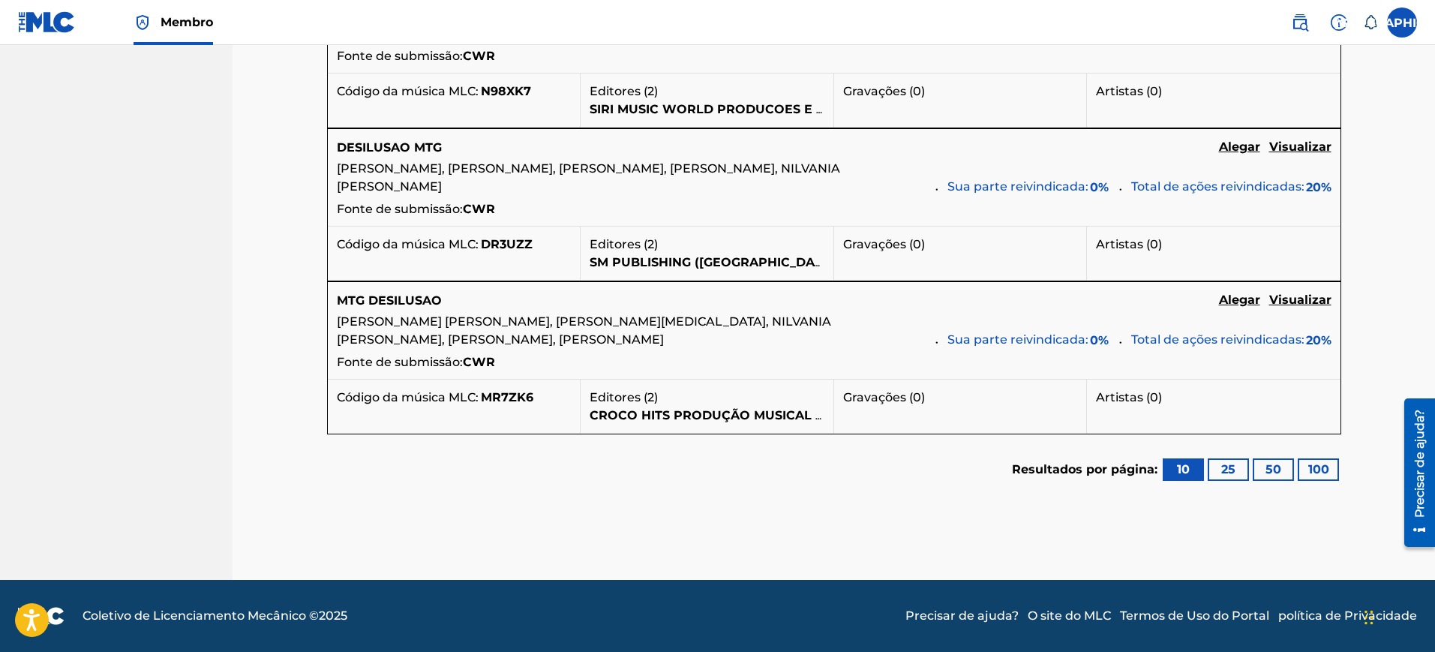
click at [1282, 468] on button "50" at bounding box center [1273, 469] width 41 height 23
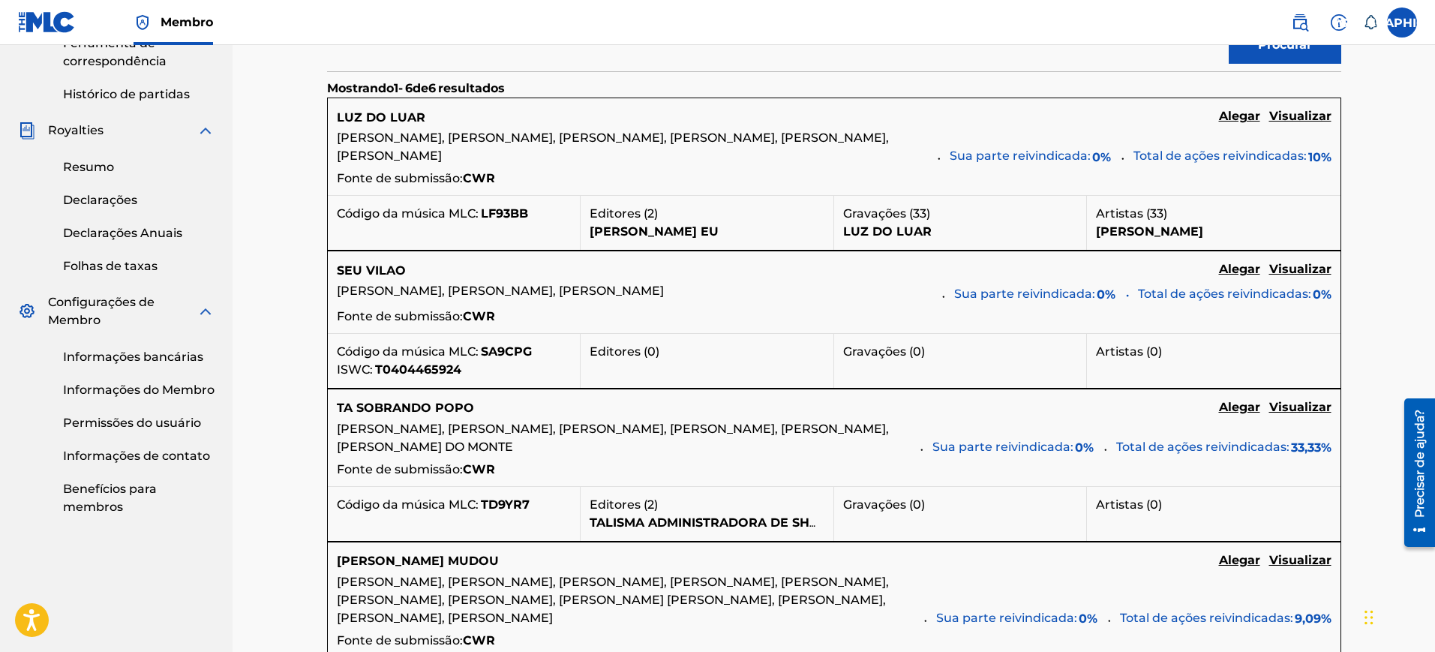
scroll to position [0, 0]
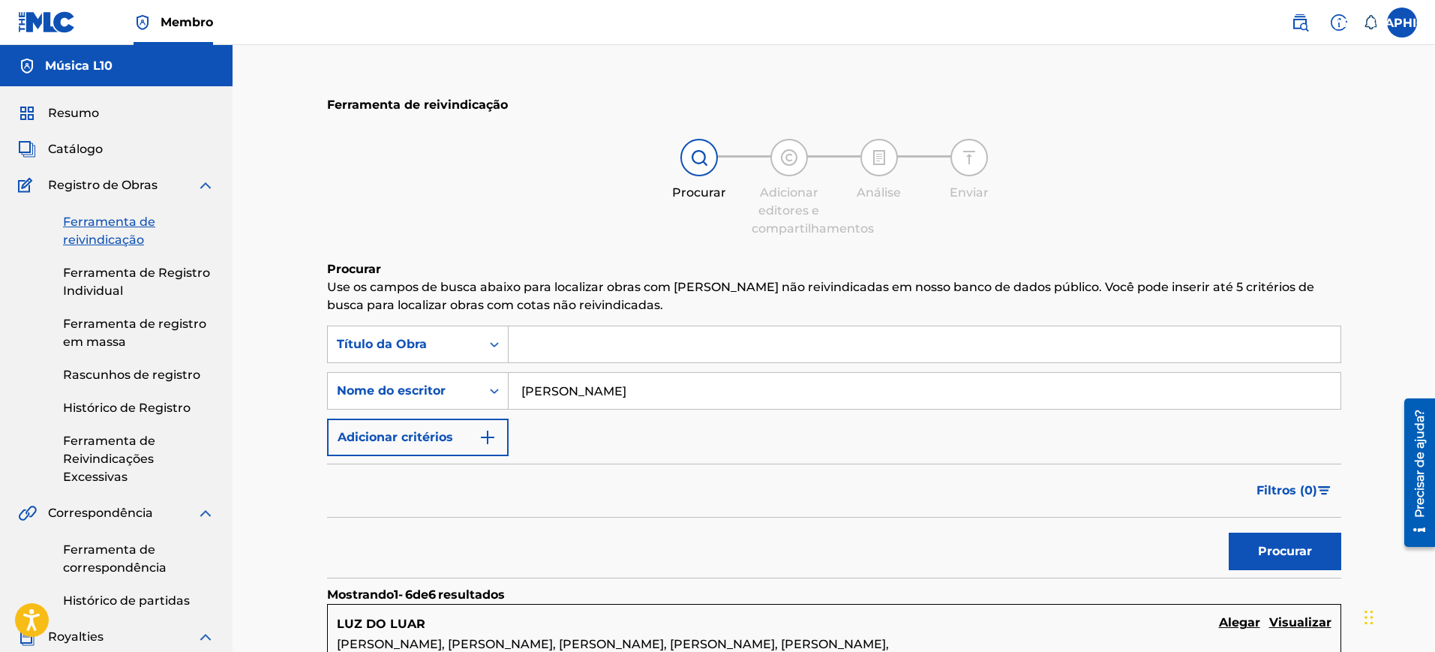
click at [1405, 18] on label at bounding box center [1402, 23] width 30 height 30
click at [1402, 23] on input "Los Angeles [PERSON_NAME] [EMAIL_ADDRESS][DOMAIN_NAME] Notification Preferences…" at bounding box center [1402, 23] width 0 height 0
click at [1257, 193] on font "Perfil" at bounding box center [1256, 189] width 32 height 14
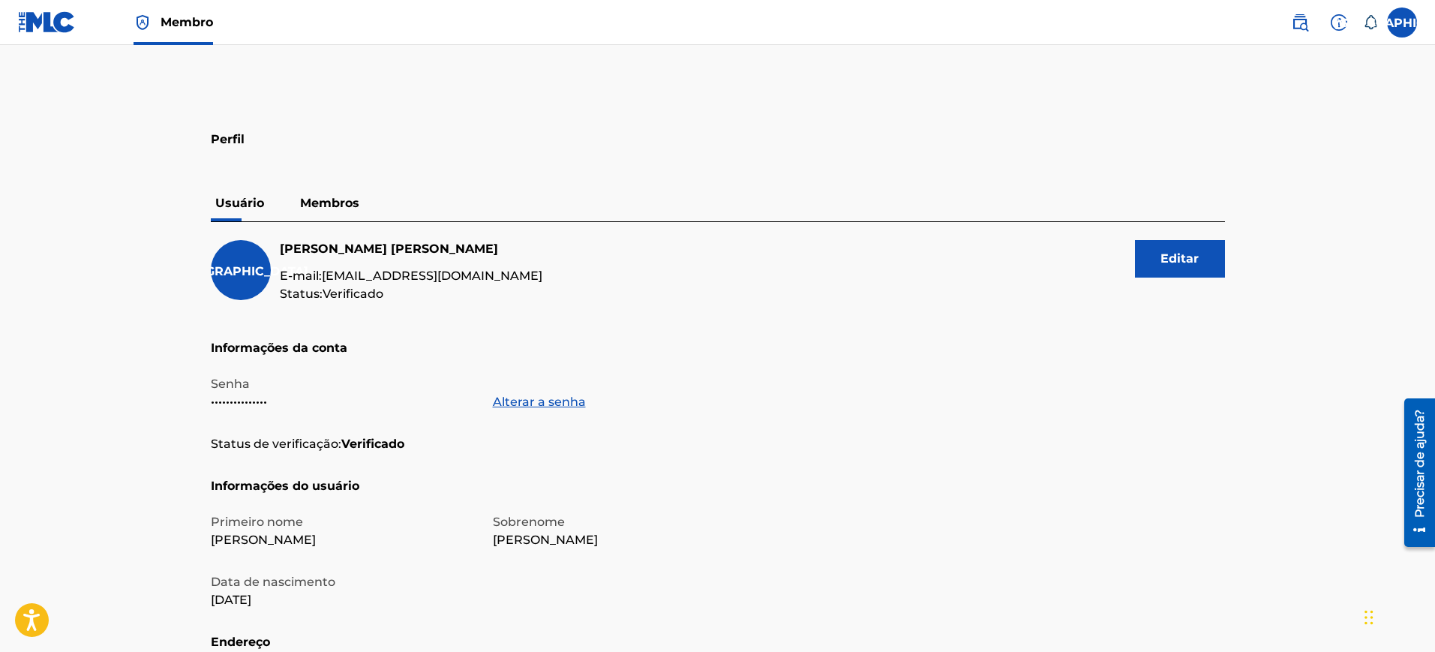
click at [326, 192] on p "Membros" at bounding box center [330, 203] width 68 height 36
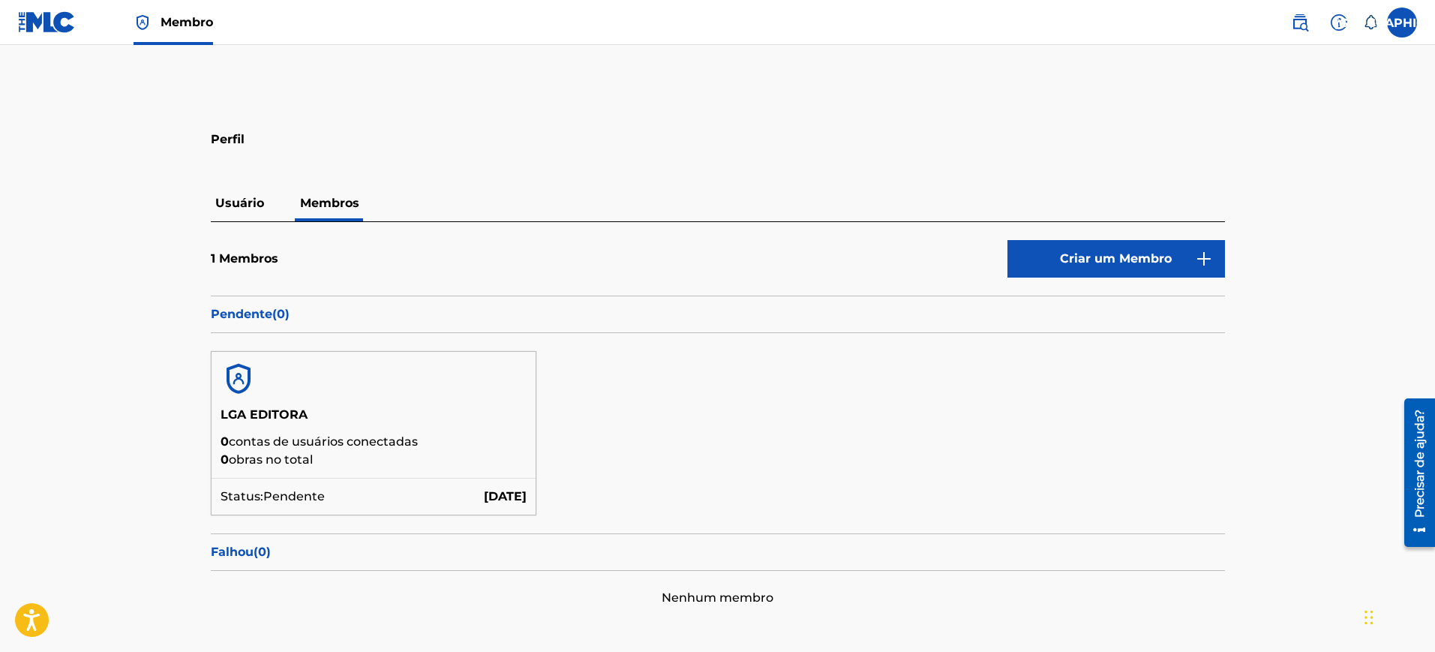
scroll to position [81, 0]
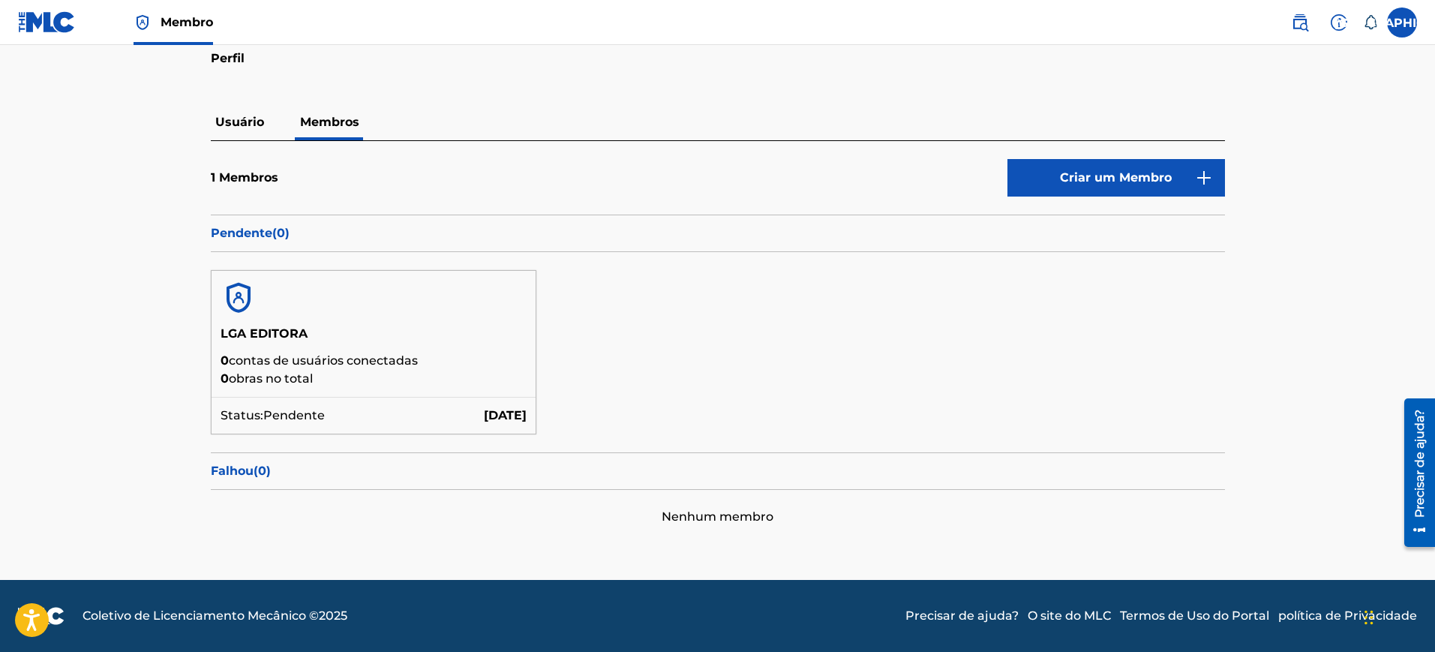
click at [1066, 167] on link "Criar um Membro" at bounding box center [1117, 178] width 218 height 38
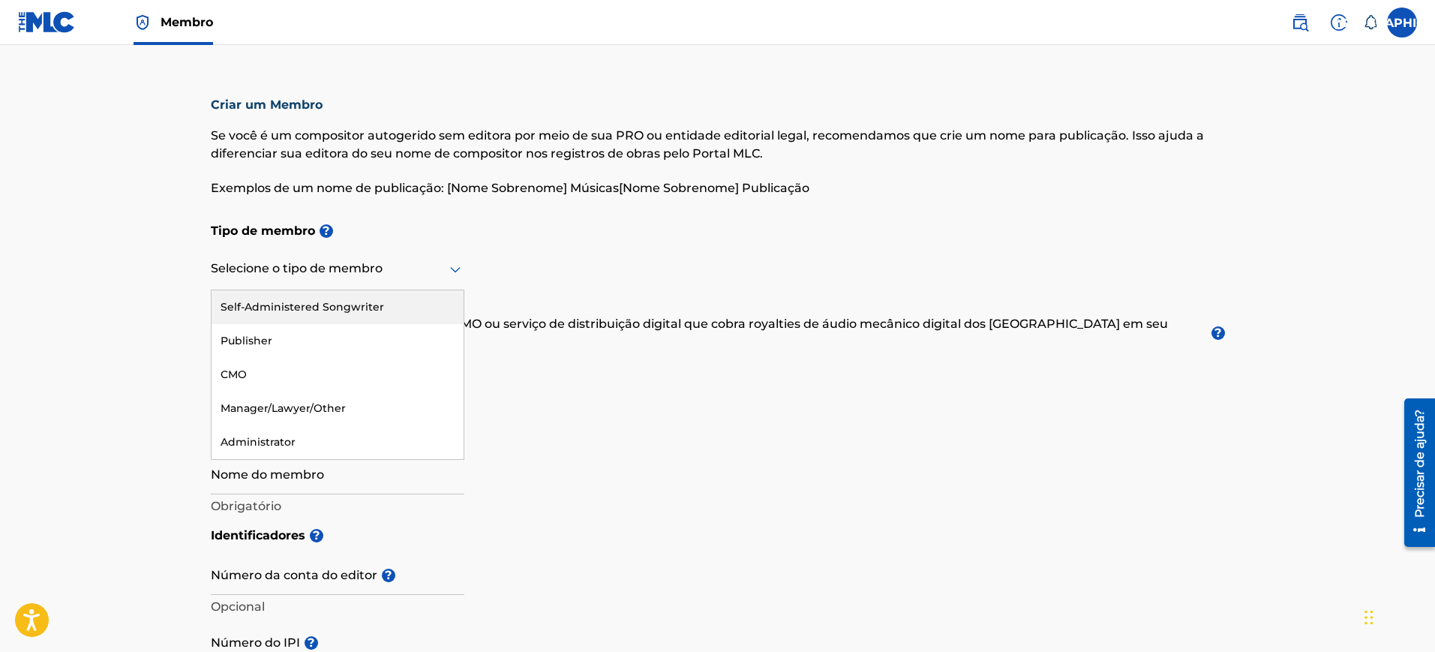
click at [379, 285] on div "Selecione o tipo de membro" at bounding box center [338, 269] width 254 height 43
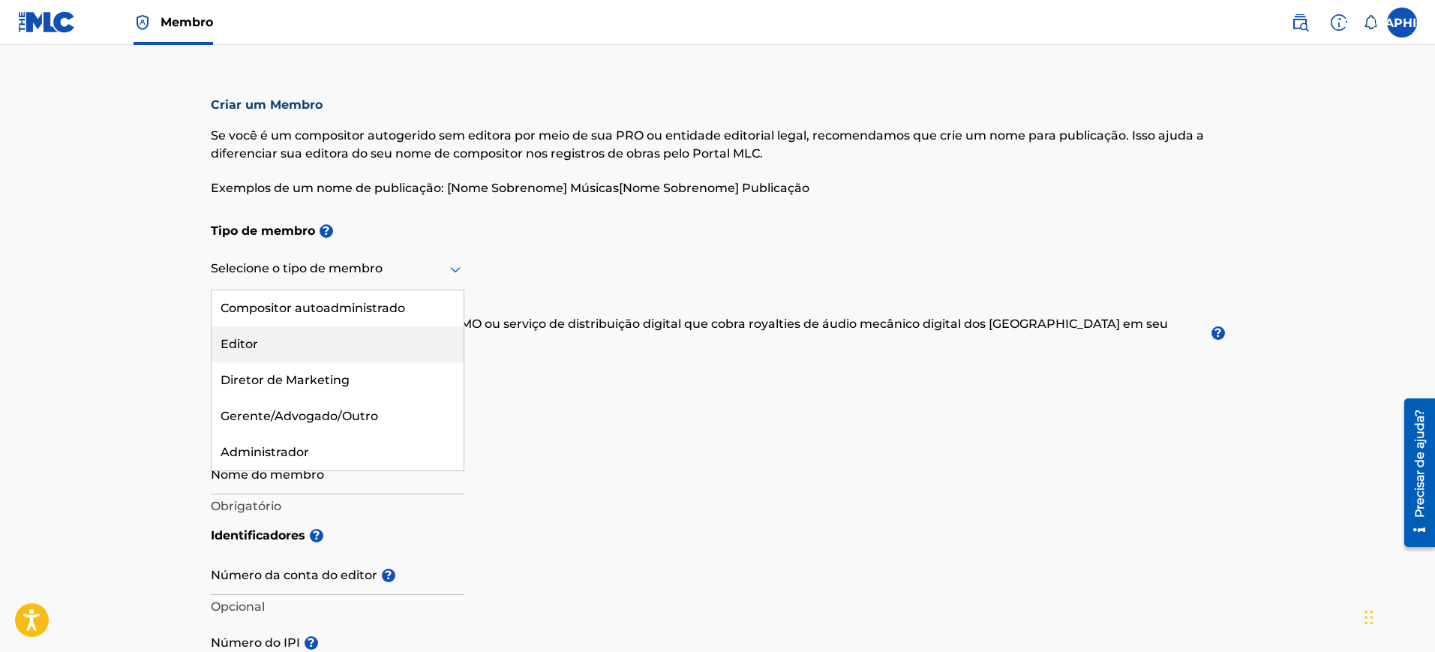
click at [372, 342] on div "Editor" at bounding box center [338, 344] width 252 height 36
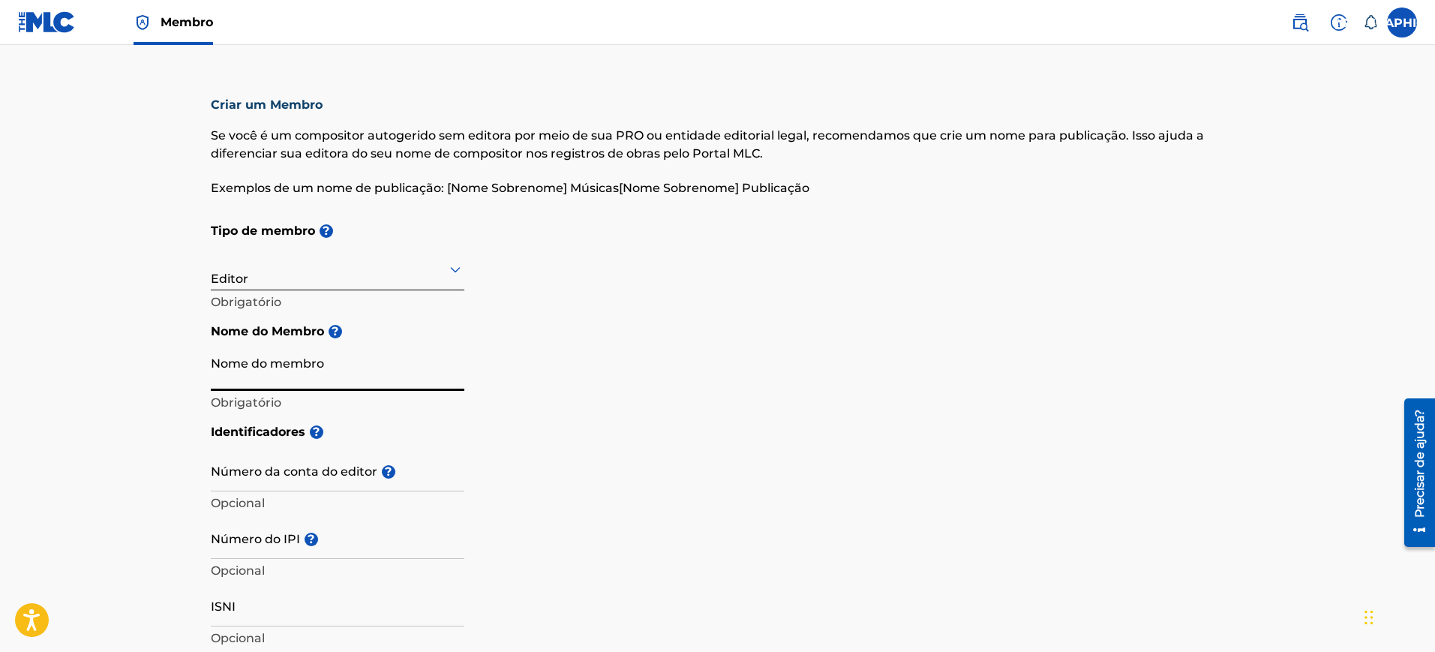
click at [353, 382] on input "Nome do membro" at bounding box center [338, 369] width 254 height 43
type input "s"
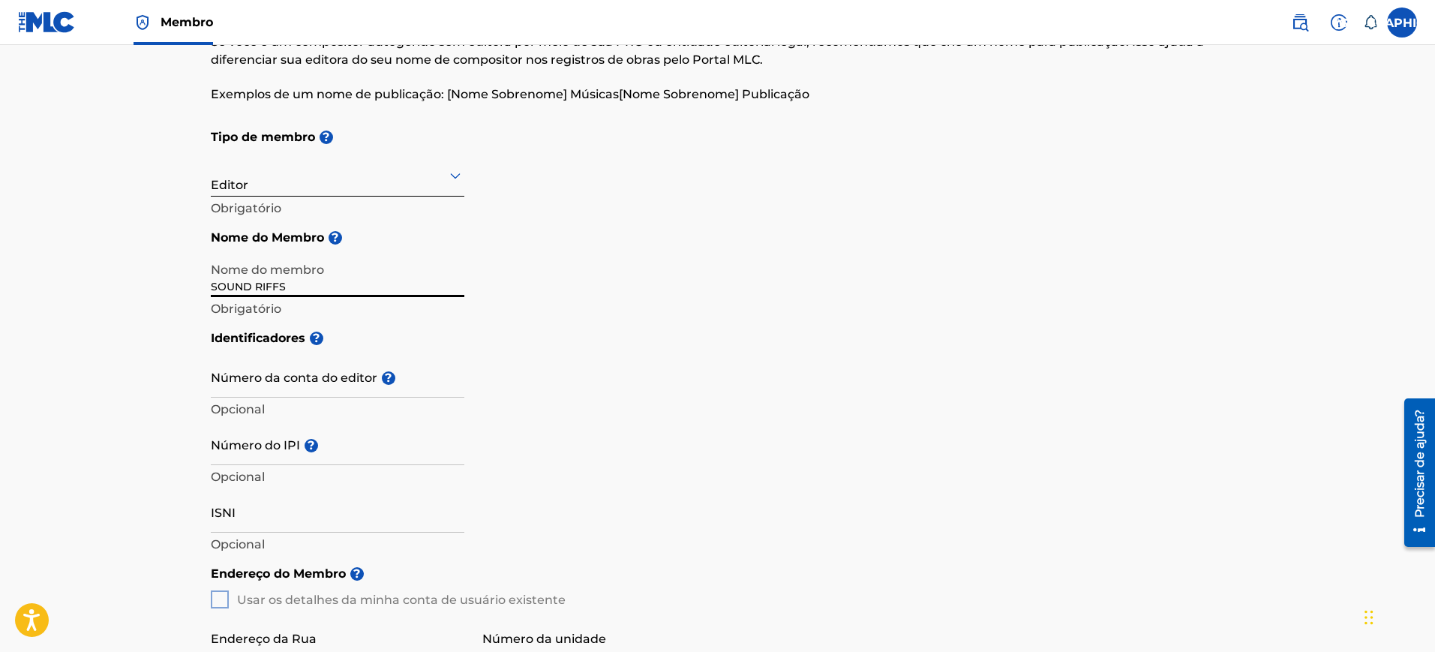
type input "SOUND RIFFS"
click at [328, 389] on input "Número da conta do editor ?" at bounding box center [338, 376] width 254 height 43
click at [358, 458] on input "Número do IPI ?" at bounding box center [338, 443] width 254 height 43
click at [343, 446] on input "Número do IPI ?" at bounding box center [338, 443] width 254 height 43
paste input "01312690672"
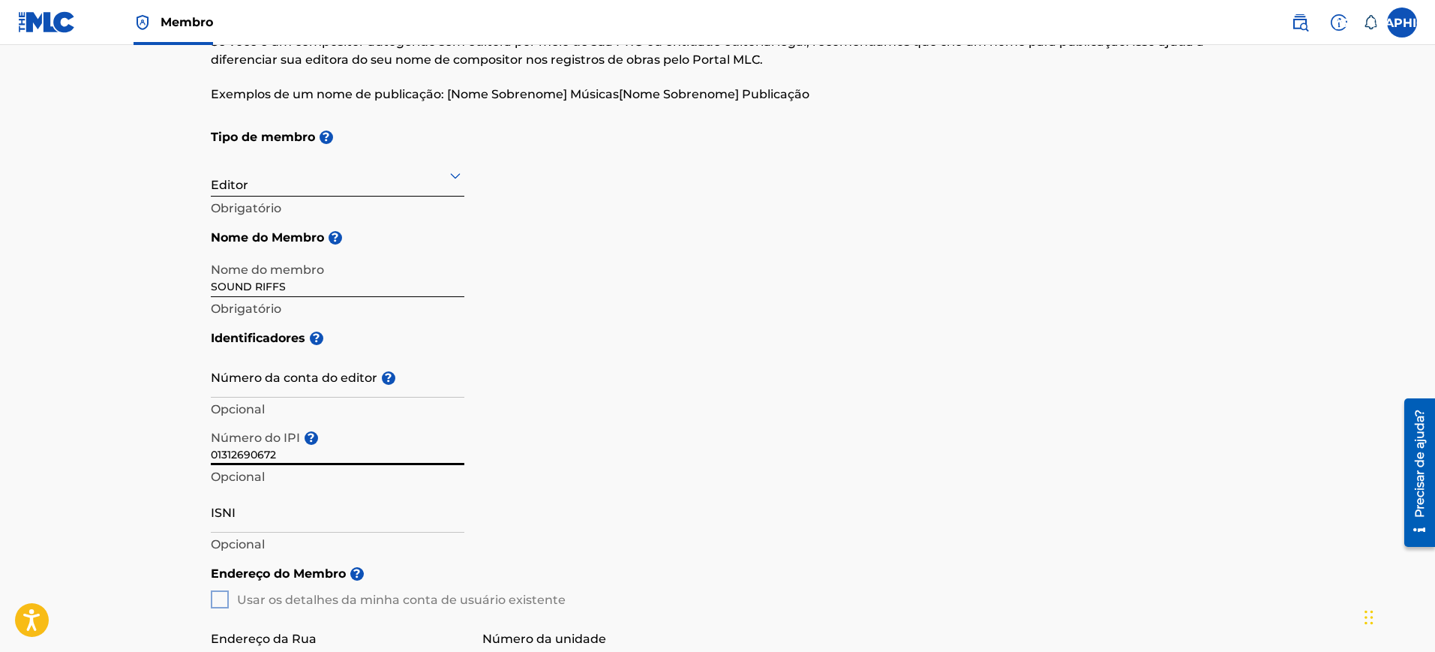
type input "01312690672"
click at [371, 524] on input "ISNI" at bounding box center [338, 511] width 254 height 43
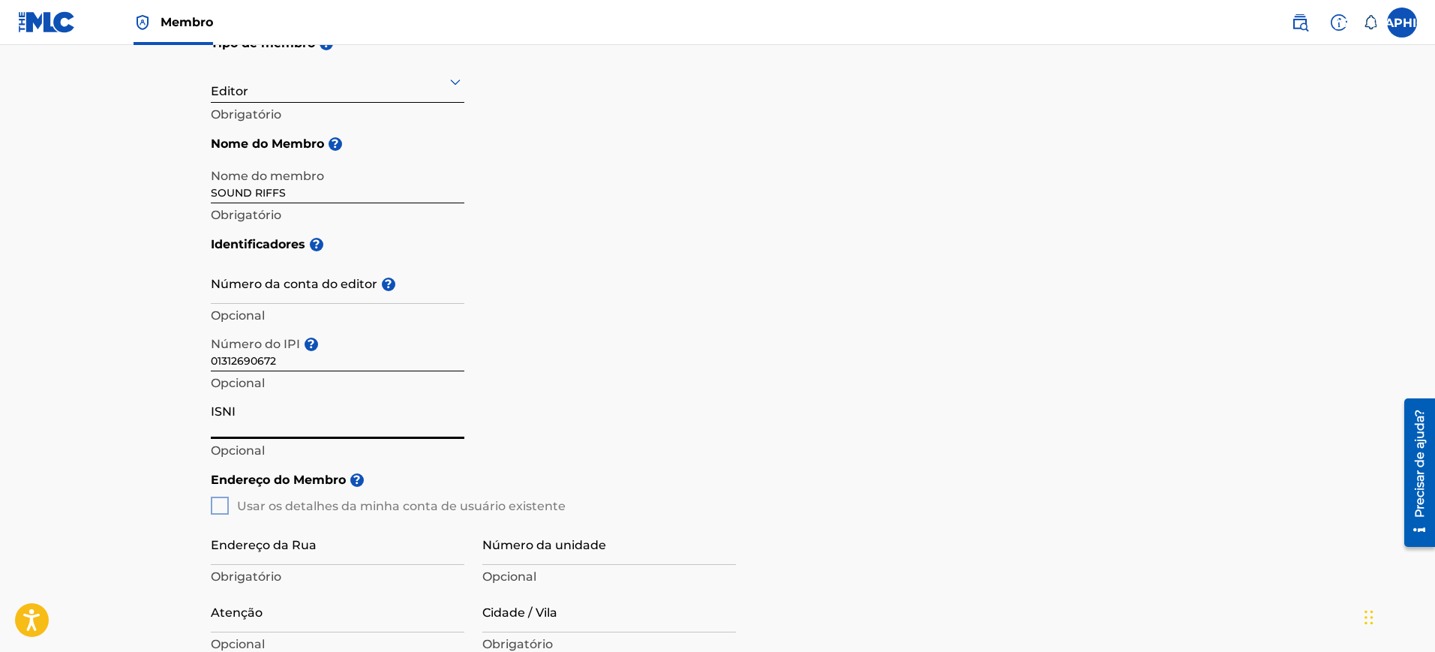
scroll to position [281, 0]
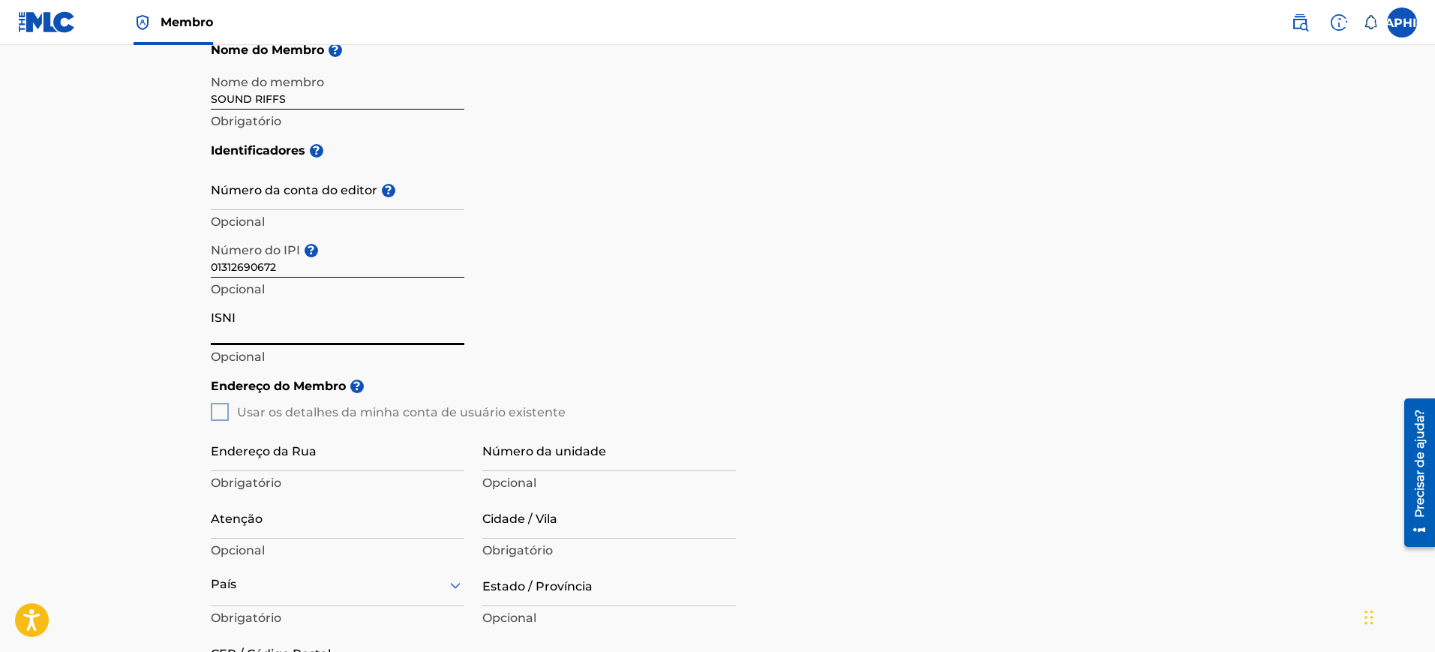
click at [221, 414] on div "Endereço do Membro ? Usar os detalhes da minha conta de usuário existente Ender…" at bounding box center [718, 542] width 1014 height 344
click at [223, 414] on div "Endereço do Membro ? Usar os detalhes da minha conta de usuário existente Ender…" at bounding box center [718, 542] width 1014 height 344
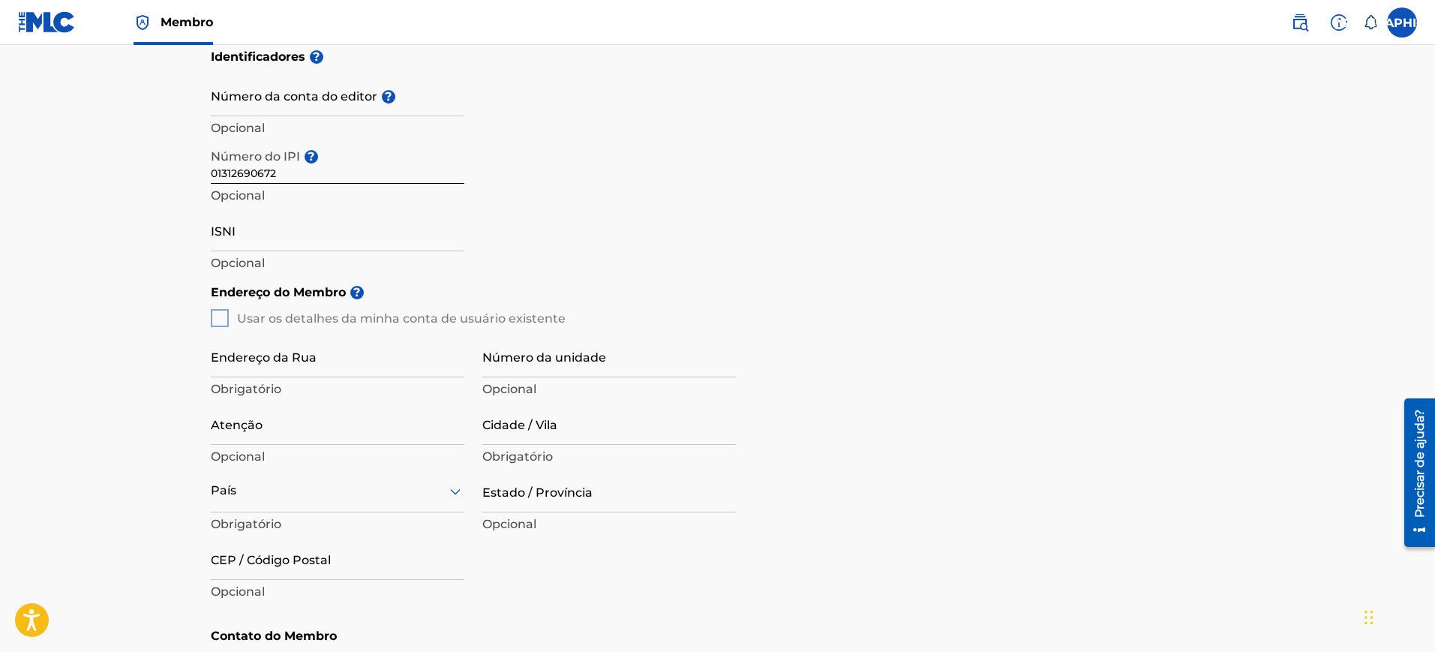
scroll to position [469, 0]
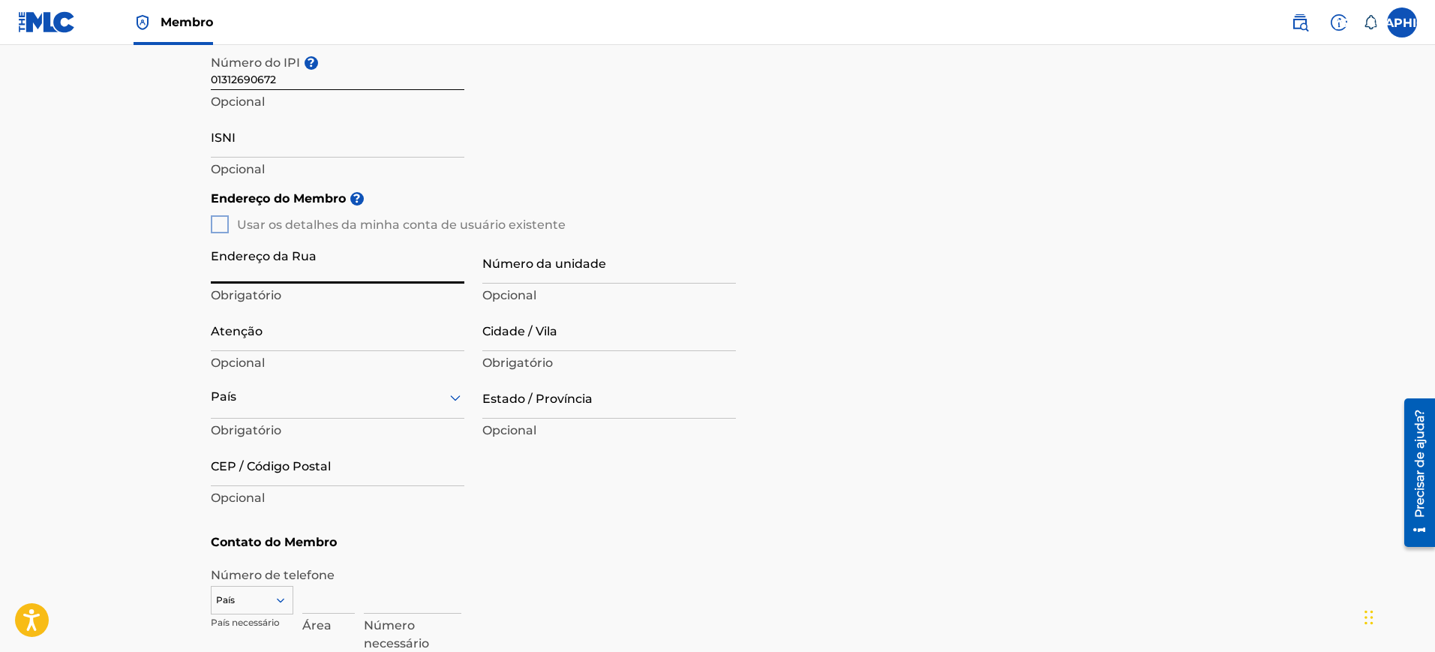
click at [323, 270] on input "Endereço da Rua" at bounding box center [338, 262] width 254 height 43
type input "[GEOGRAPHIC_DATA]"
type input "QD410,LT02"
click at [388, 344] on input "Atenção" at bounding box center [338, 329] width 254 height 43
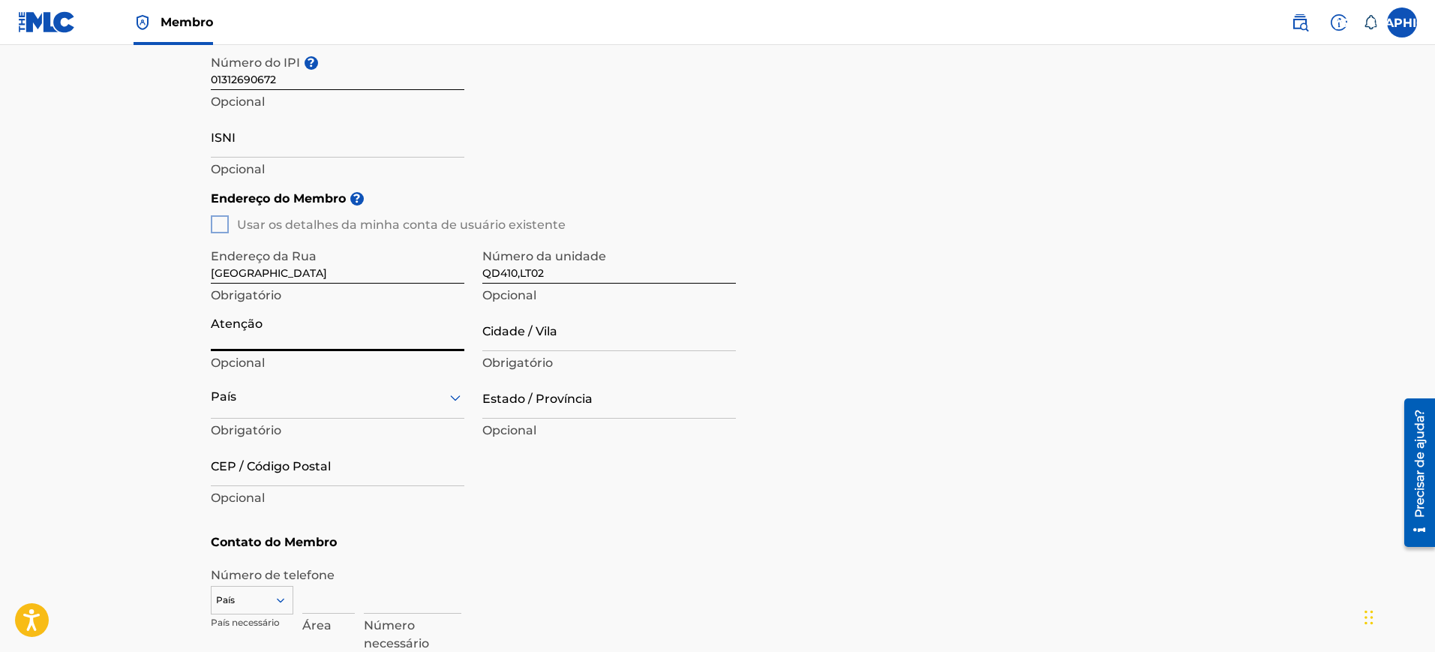
type input "[PERSON_NAME]"
type input "goiania"
type input "[GEOGRAPHIC_DATA]"
type input "goiás (GO)"
type input "74250-020"
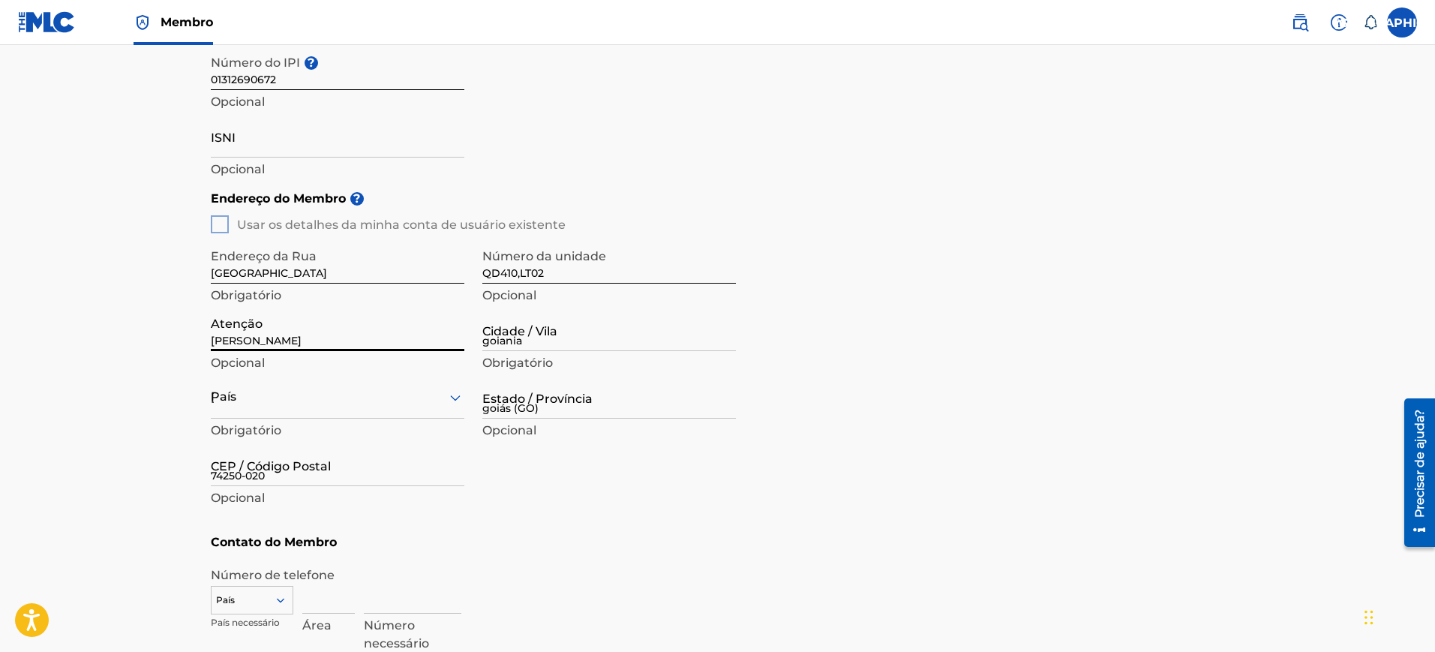
type input "31"
type input "992448814"
type input "[EMAIL_ADDRESS][DOMAIN_NAME]"
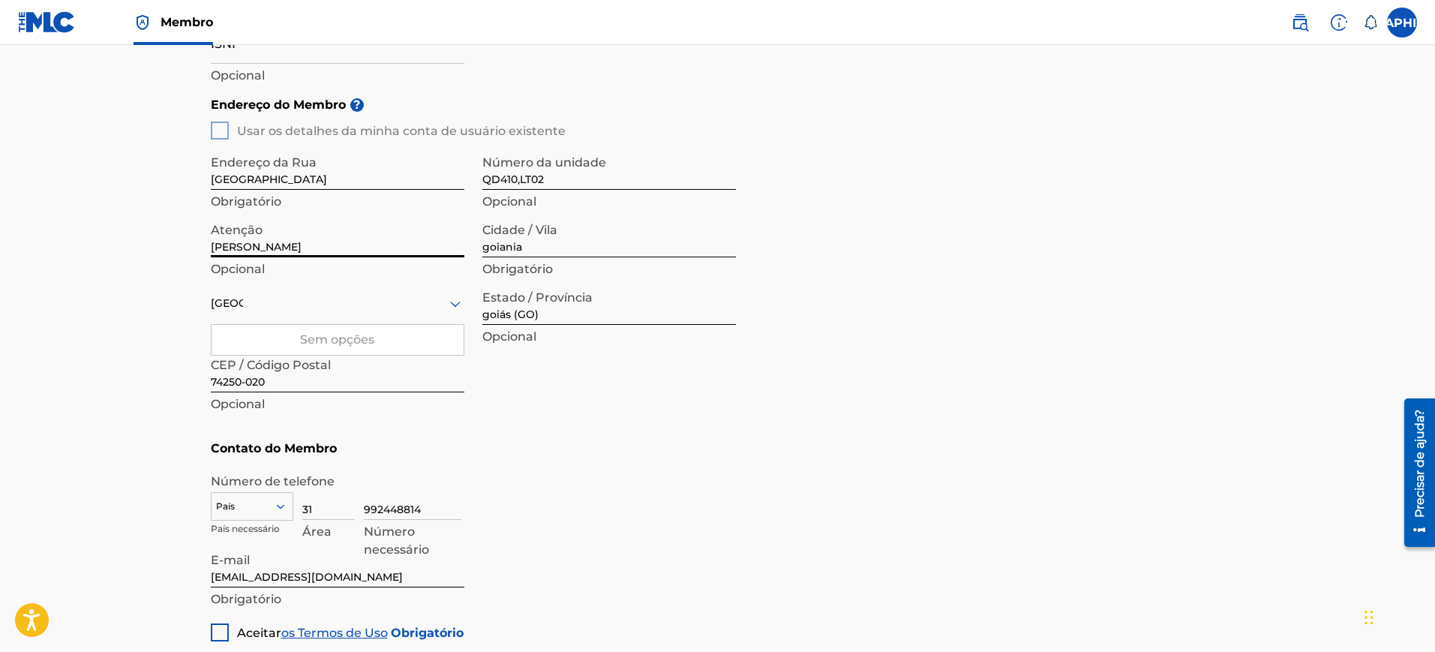
scroll to position [657, 0]
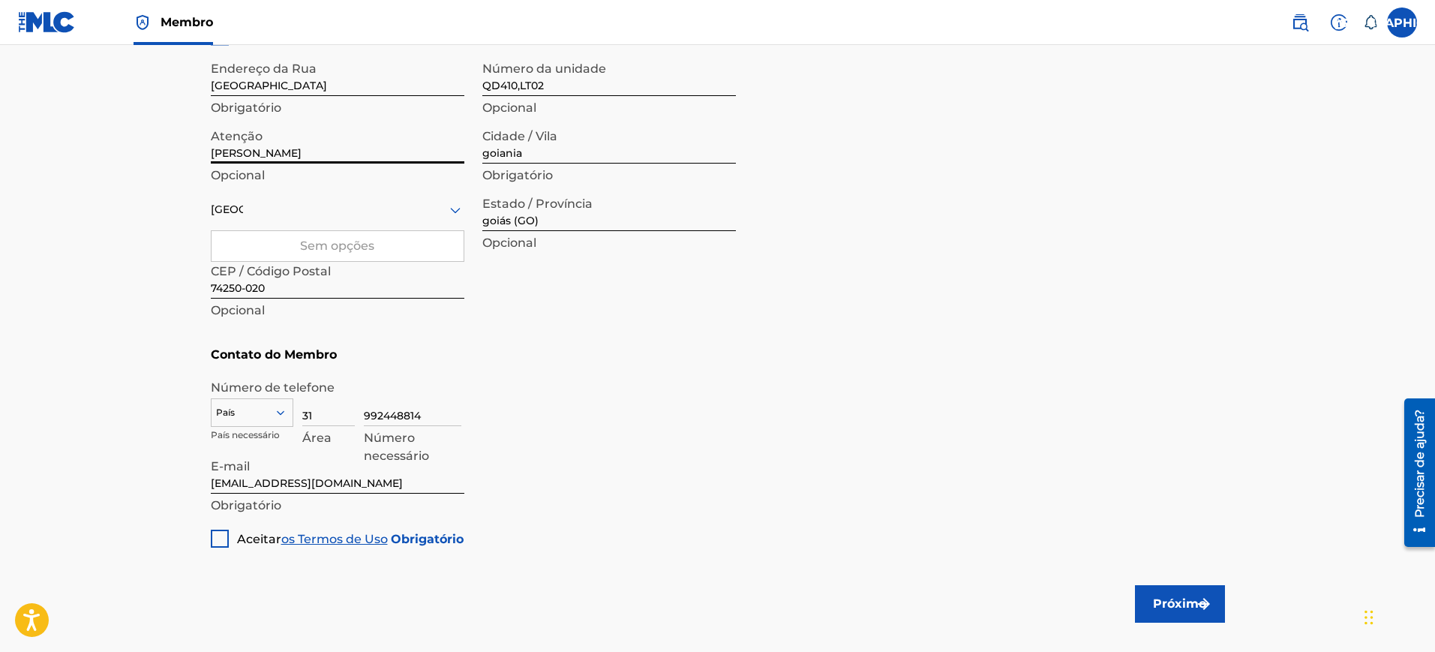
click at [223, 542] on div at bounding box center [220, 539] width 18 height 18
click at [360, 491] on input "[EMAIL_ADDRESS][DOMAIN_NAME]" at bounding box center [338, 472] width 254 height 43
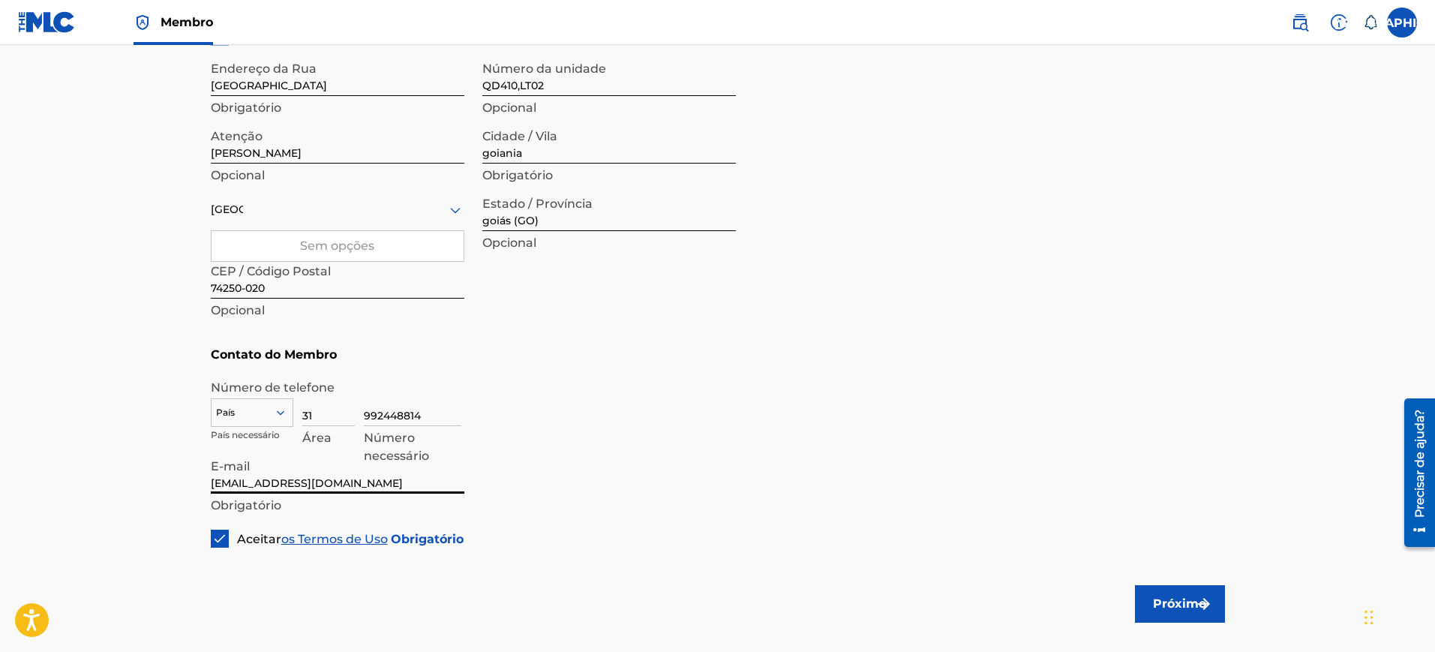
click at [360, 491] on input "[EMAIL_ADDRESS][DOMAIN_NAME]" at bounding box center [338, 472] width 254 height 43
click at [329, 480] on input "E-mail" at bounding box center [338, 472] width 254 height 43
paste input "[EMAIL_ADDRESS][DOMAIN_NAME]"
type input "[EMAIL_ADDRESS][DOMAIN_NAME]"
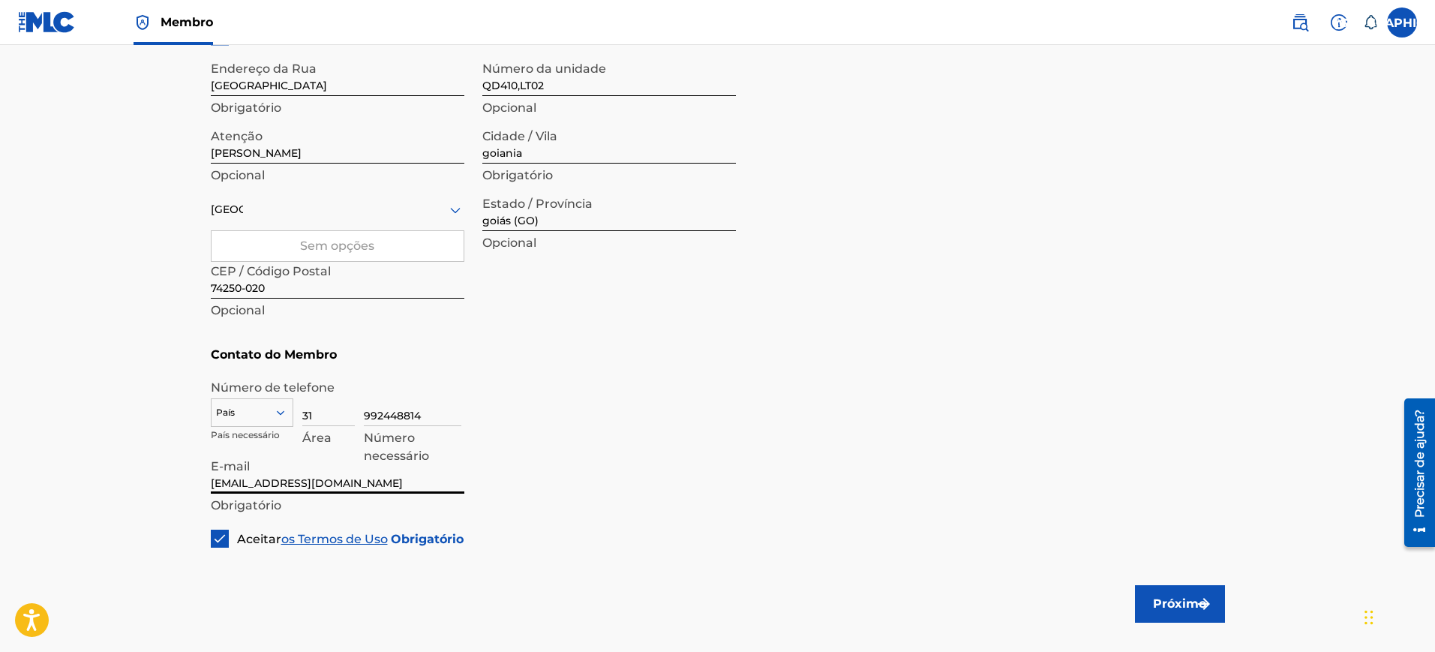
click at [1166, 599] on font "Próximo" at bounding box center [1179, 604] width 53 height 14
click at [274, 421] on div "País" at bounding box center [252, 409] width 83 height 23
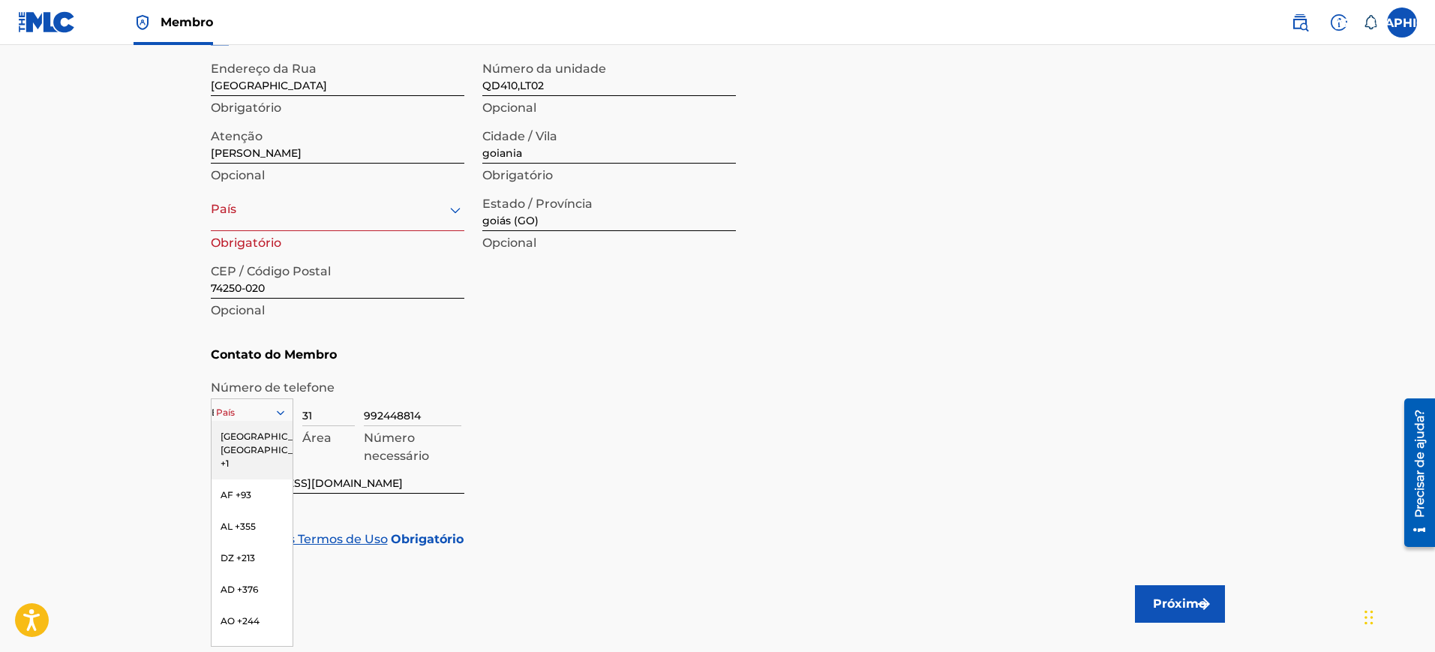
type input "BR"
click at [257, 434] on div "BR +55" at bounding box center [252, 437] width 81 height 32
click at [1158, 600] on font "Próximo" at bounding box center [1179, 604] width 53 height 14
click at [350, 220] on div "País" at bounding box center [338, 209] width 254 height 43
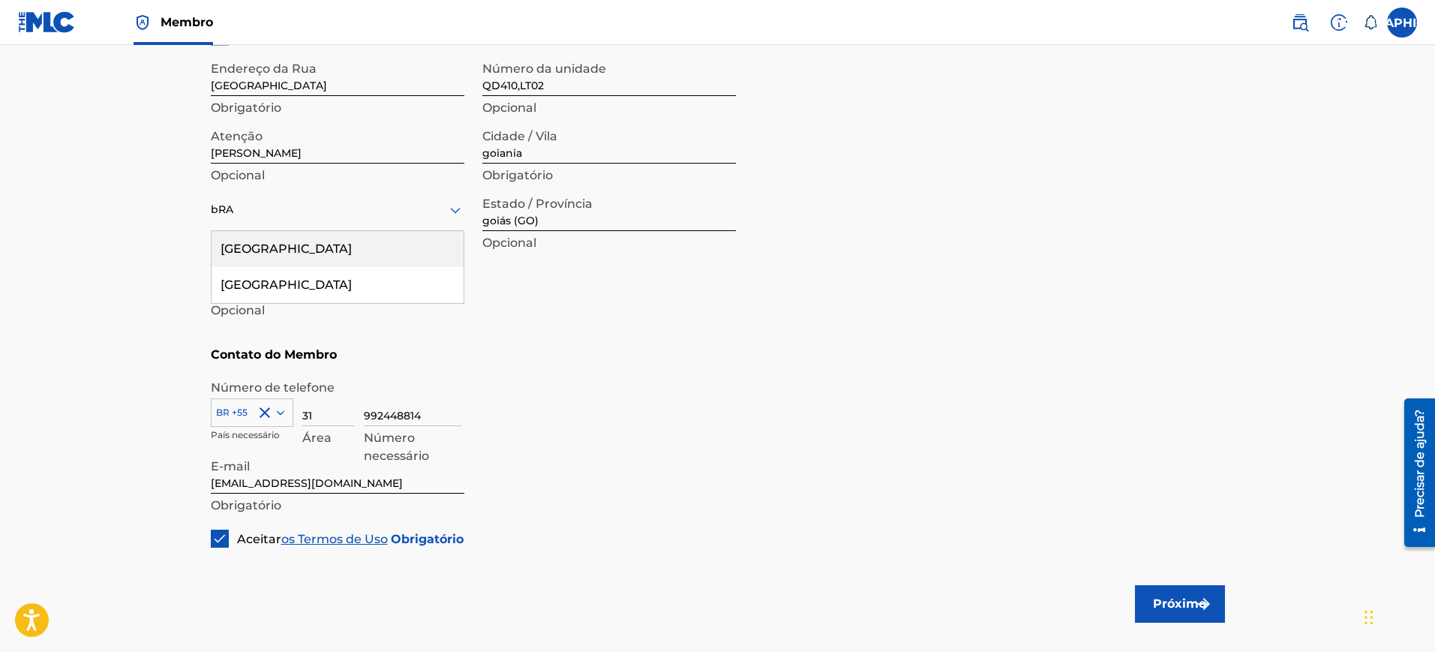
type input "[GEOGRAPHIC_DATA]"
click at [1176, 595] on font "Próximo" at bounding box center [1179, 604] width 53 height 18
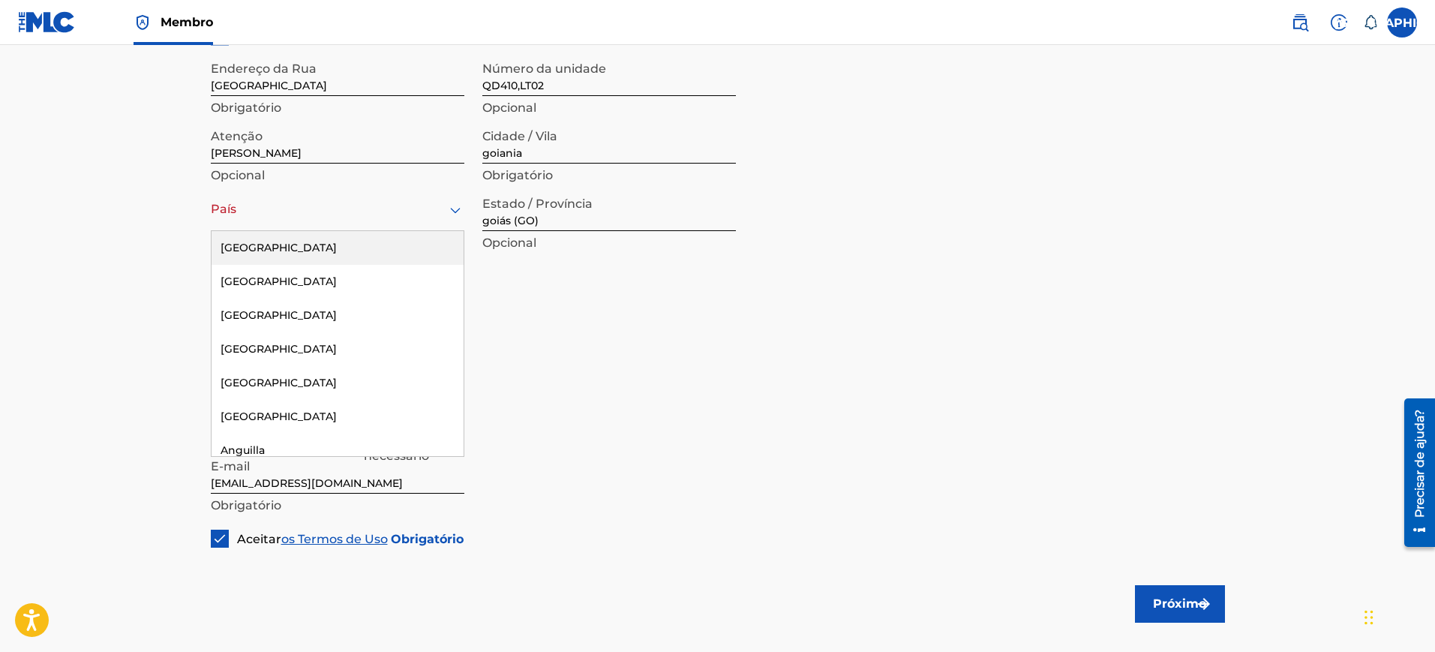
click at [462, 209] on icon at bounding box center [455, 210] width 18 height 18
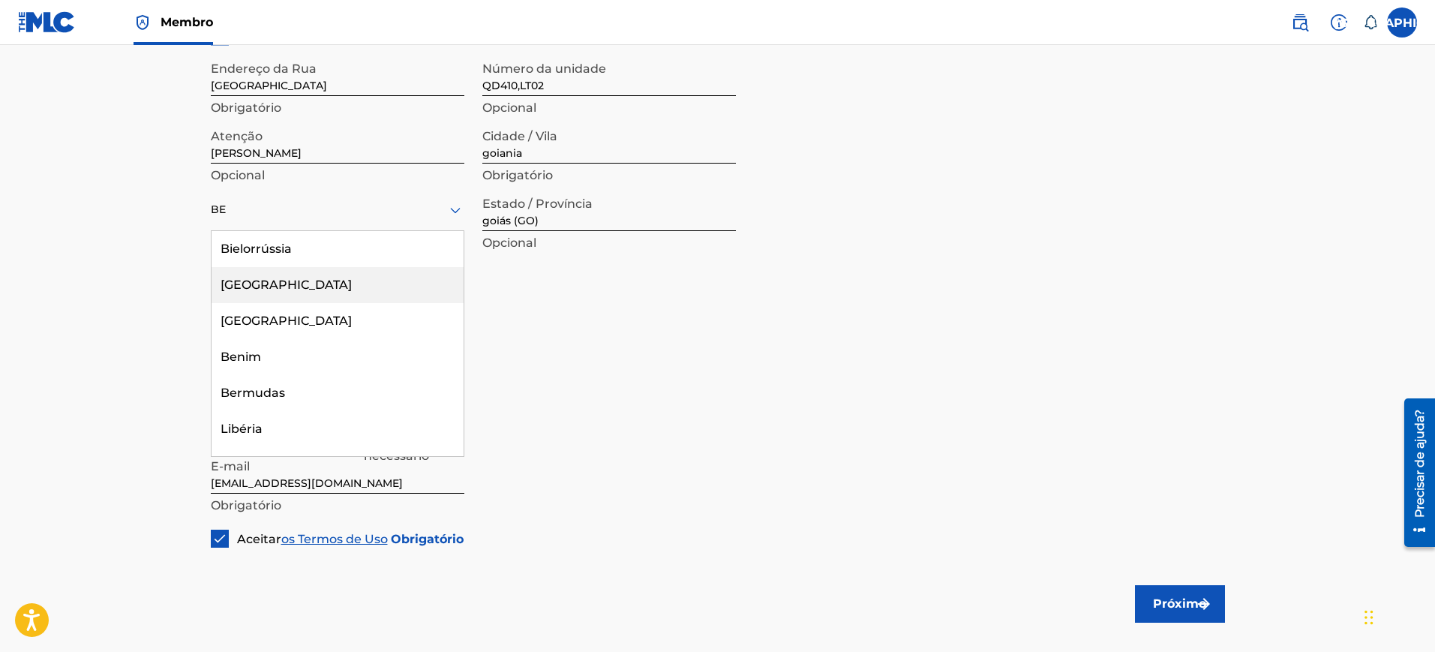
type input "BEA"
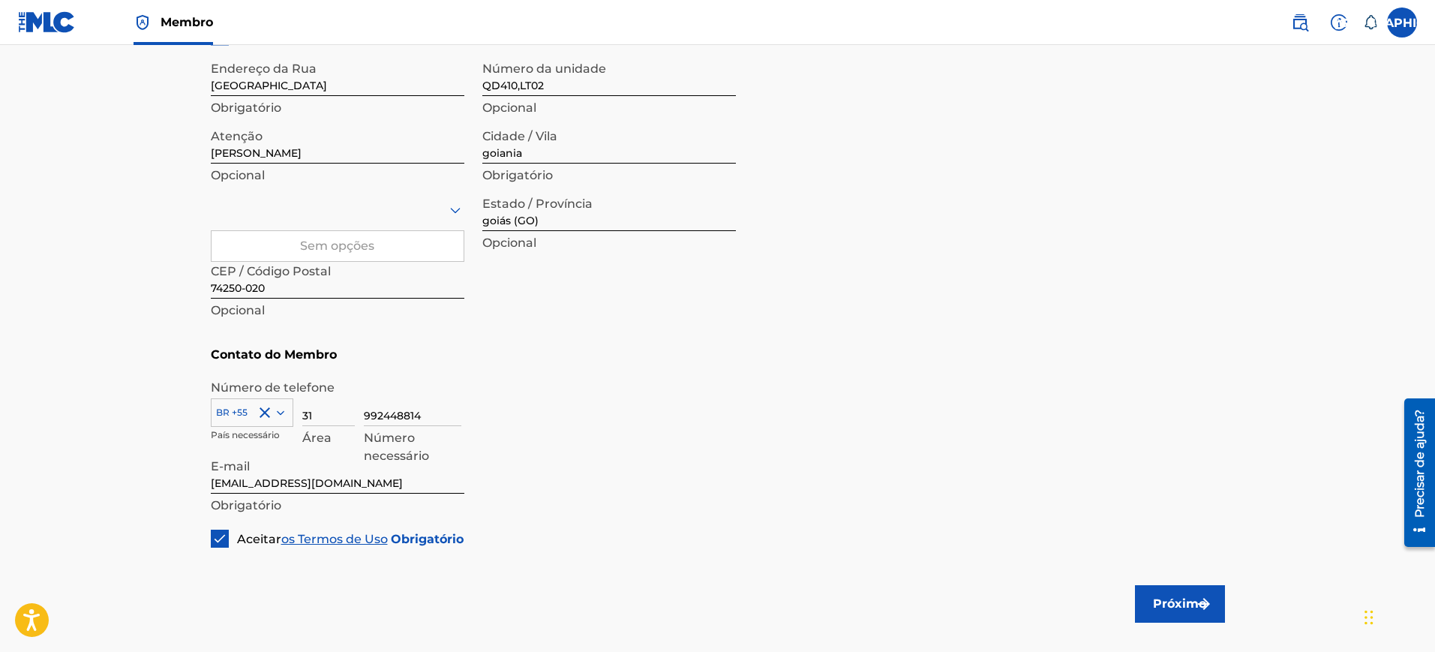
click at [446, 202] on icon at bounding box center [455, 210] width 18 height 18
click at [407, 212] on div at bounding box center [338, 209] width 254 height 19
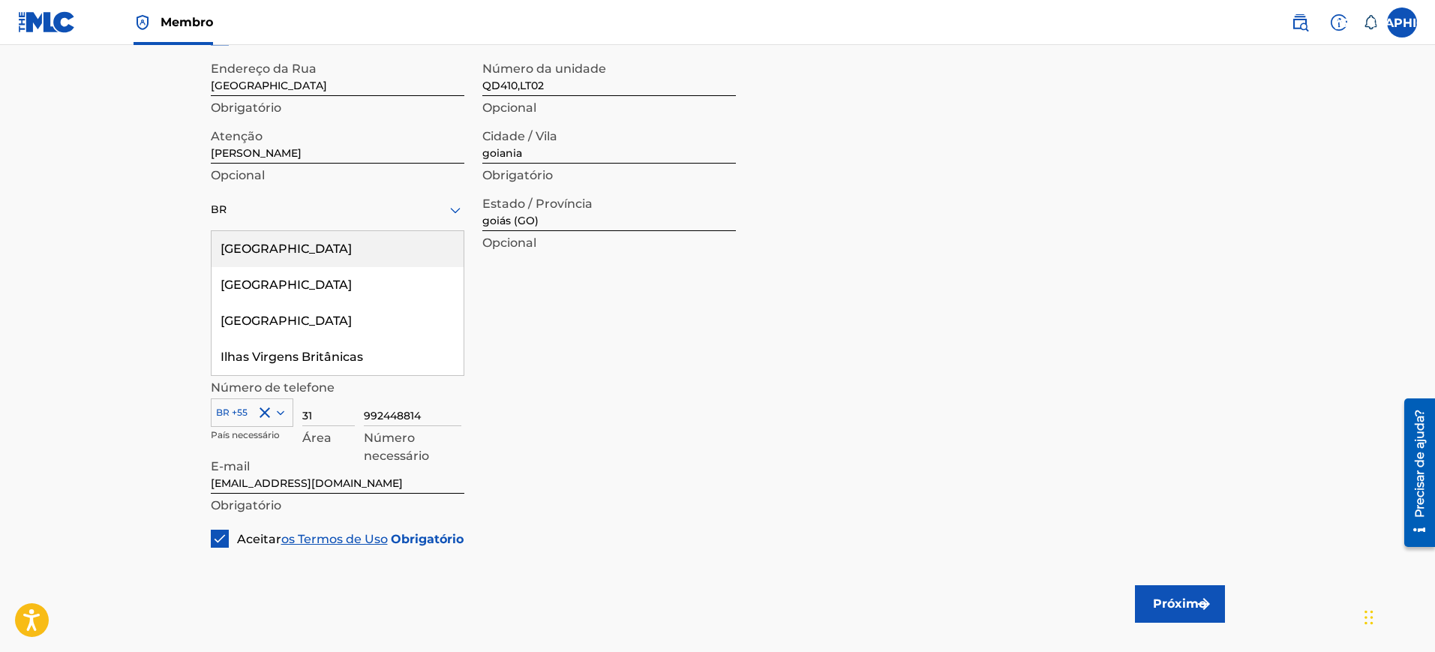
type input "BRA"
click at [394, 257] on div "[GEOGRAPHIC_DATA]" at bounding box center [338, 249] width 252 height 36
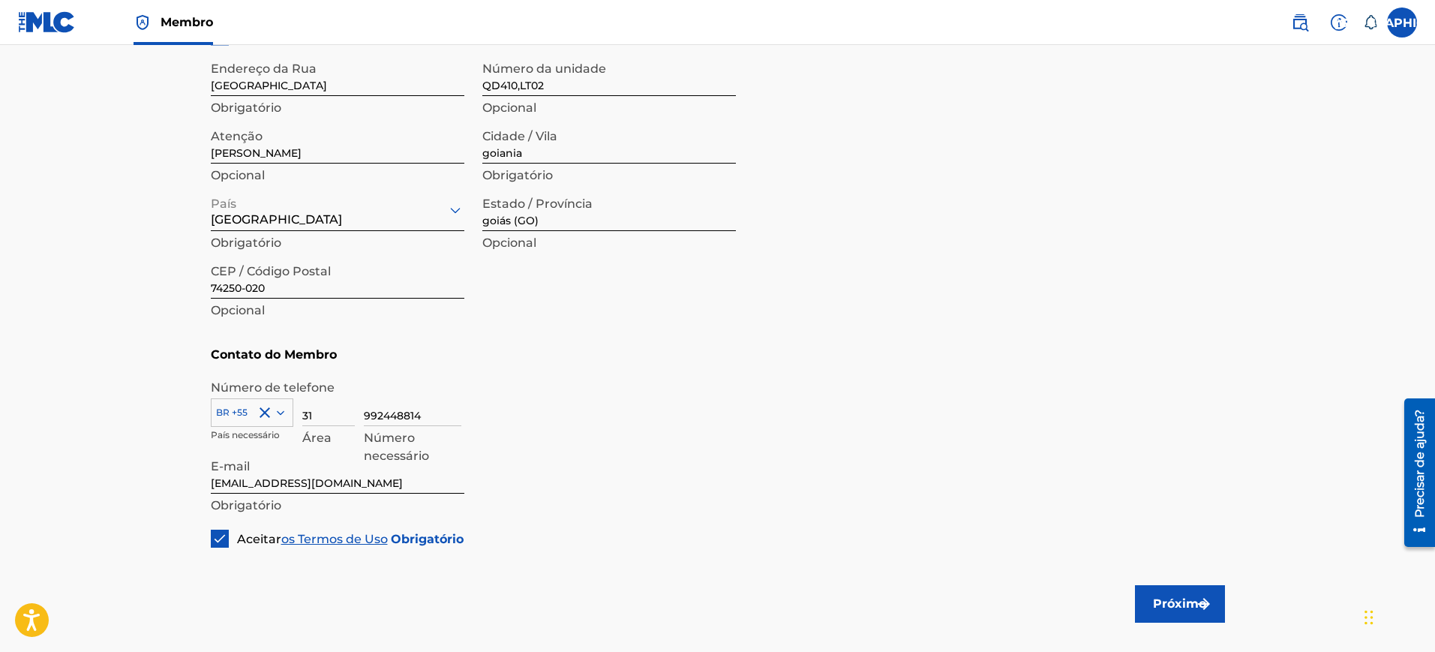
click at [1140, 597] on button "Próximo" at bounding box center [1180, 604] width 90 height 38
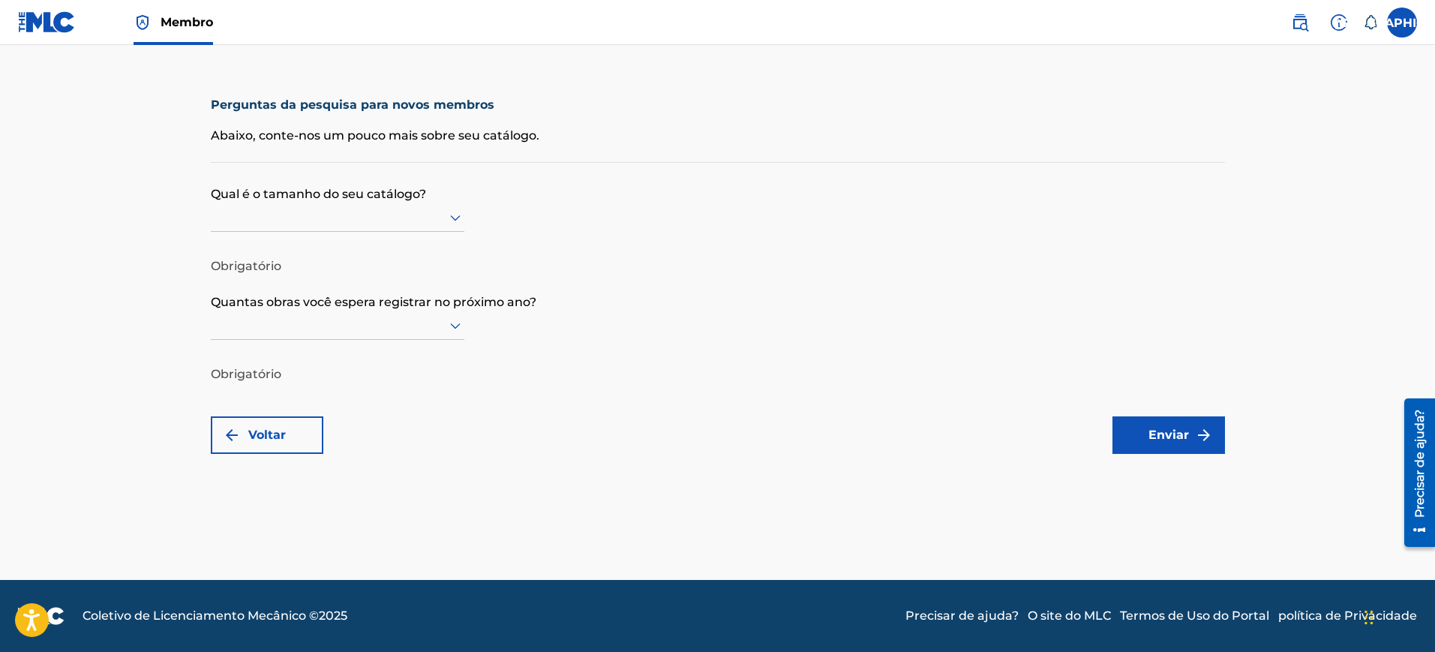
click at [413, 206] on div at bounding box center [338, 217] width 254 height 29
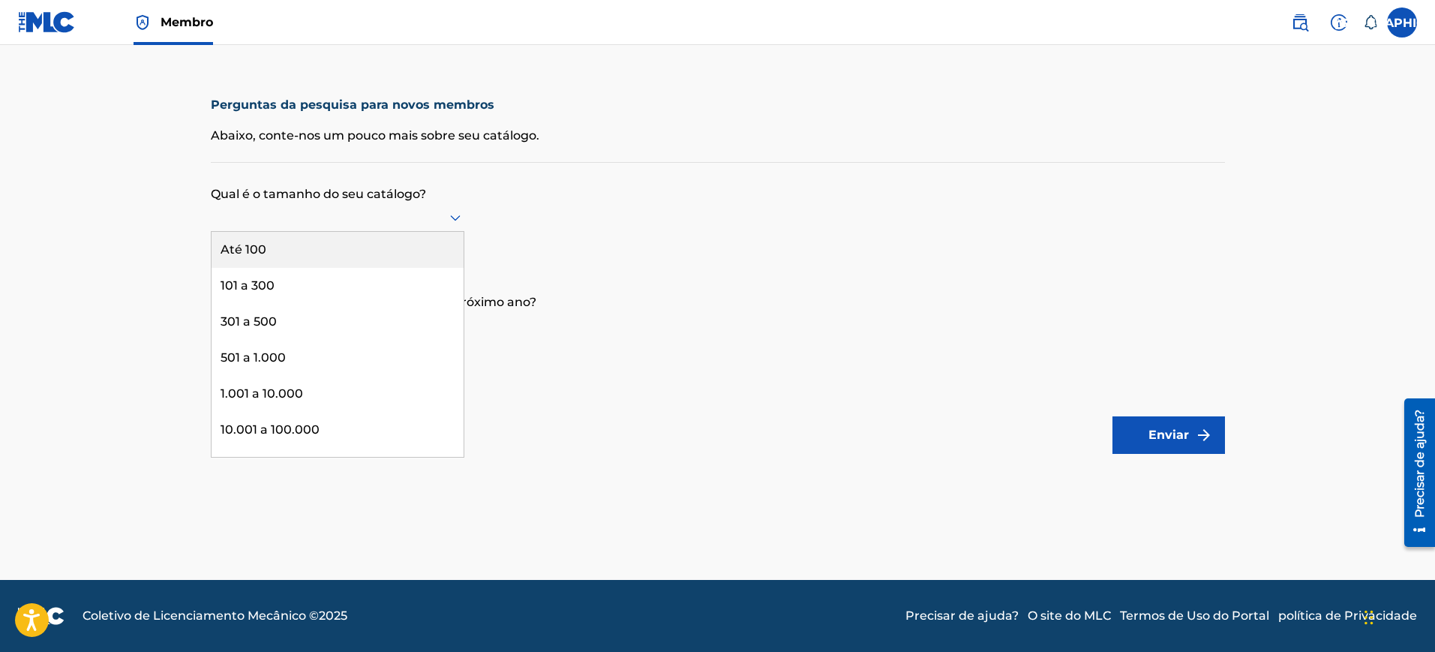
click at [395, 253] on div "Até 100" at bounding box center [338, 250] width 252 height 36
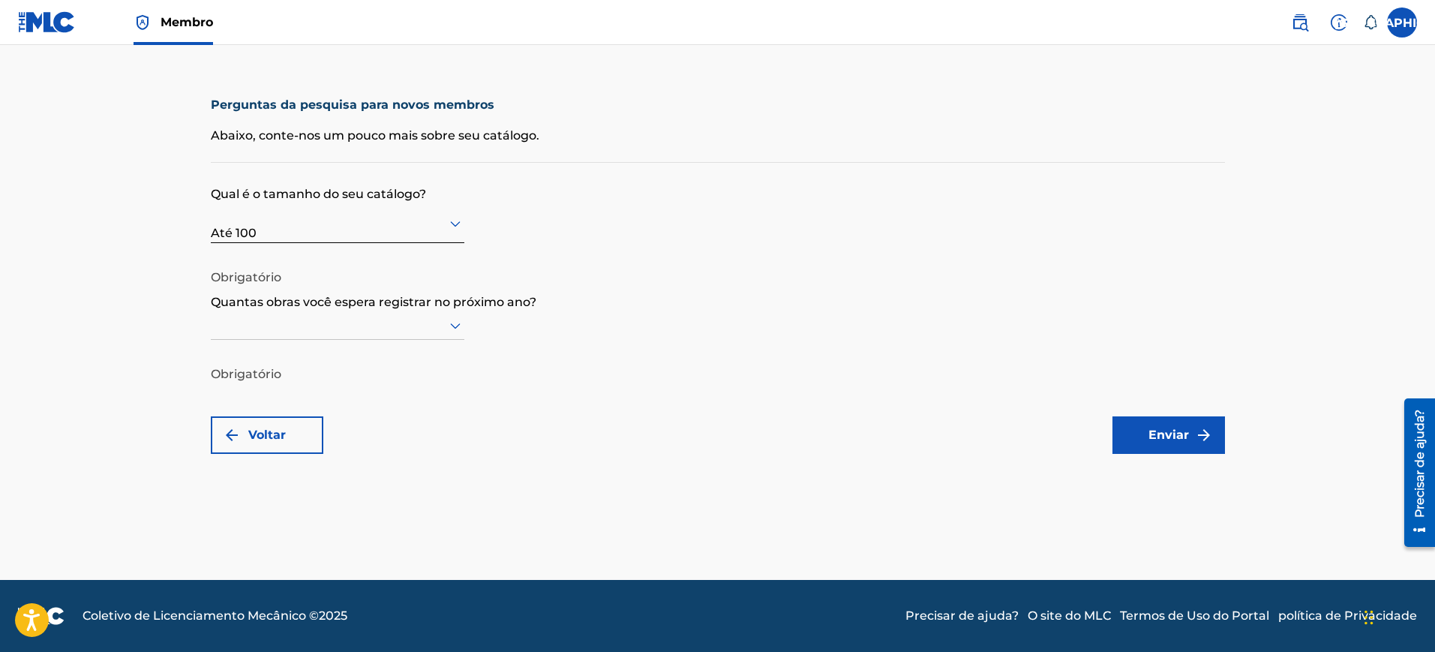
click at [373, 322] on div at bounding box center [338, 325] width 254 height 19
click at [395, 383] on div "101 a 300" at bounding box center [338, 394] width 252 height 36
click at [1131, 436] on button "Enviar" at bounding box center [1169, 435] width 113 height 38
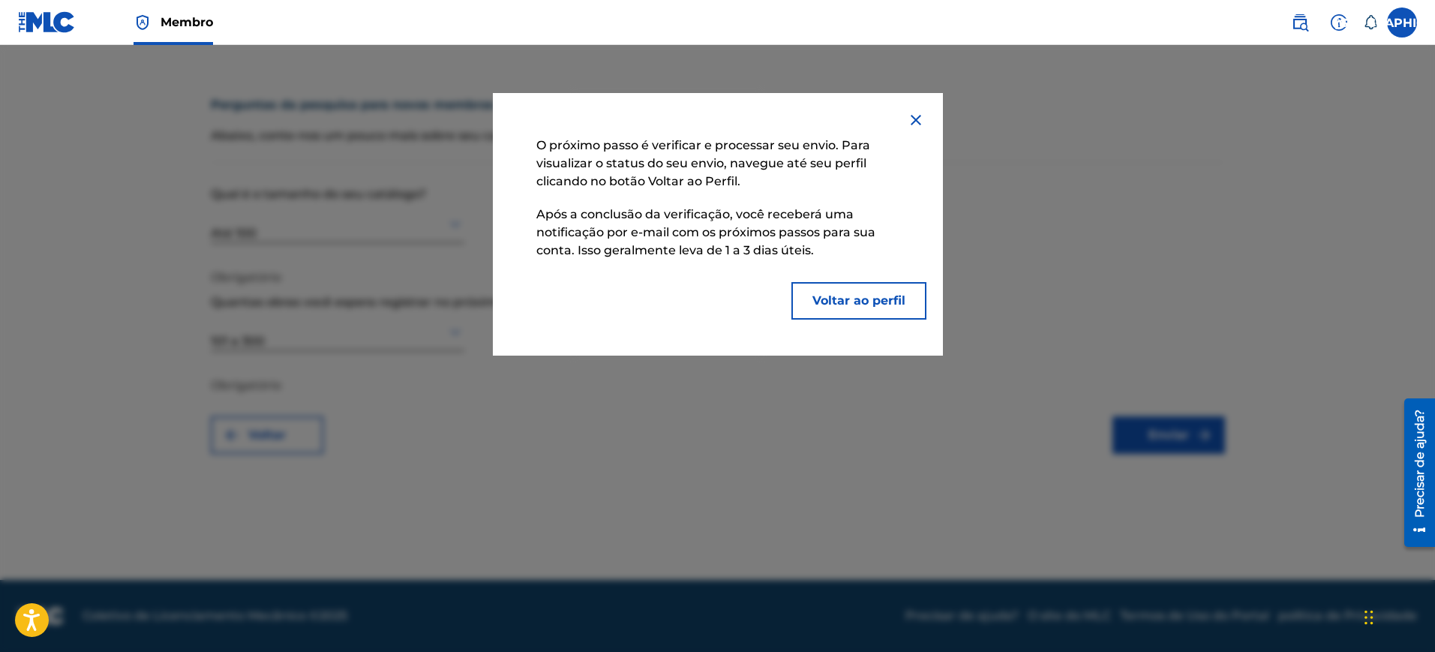
click at [831, 299] on font "Voltar ao perfil" at bounding box center [859, 300] width 93 height 14
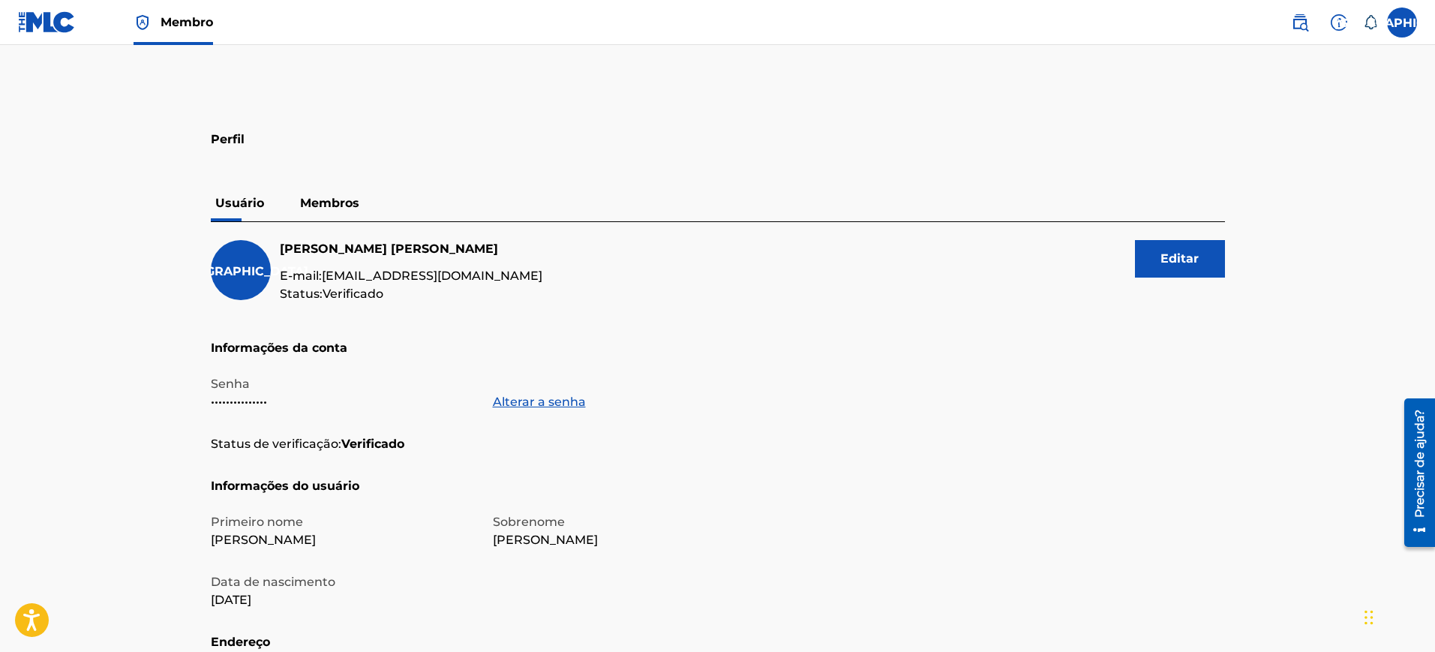
click at [167, 35] on link "Membro" at bounding box center [174, 22] width 80 height 44
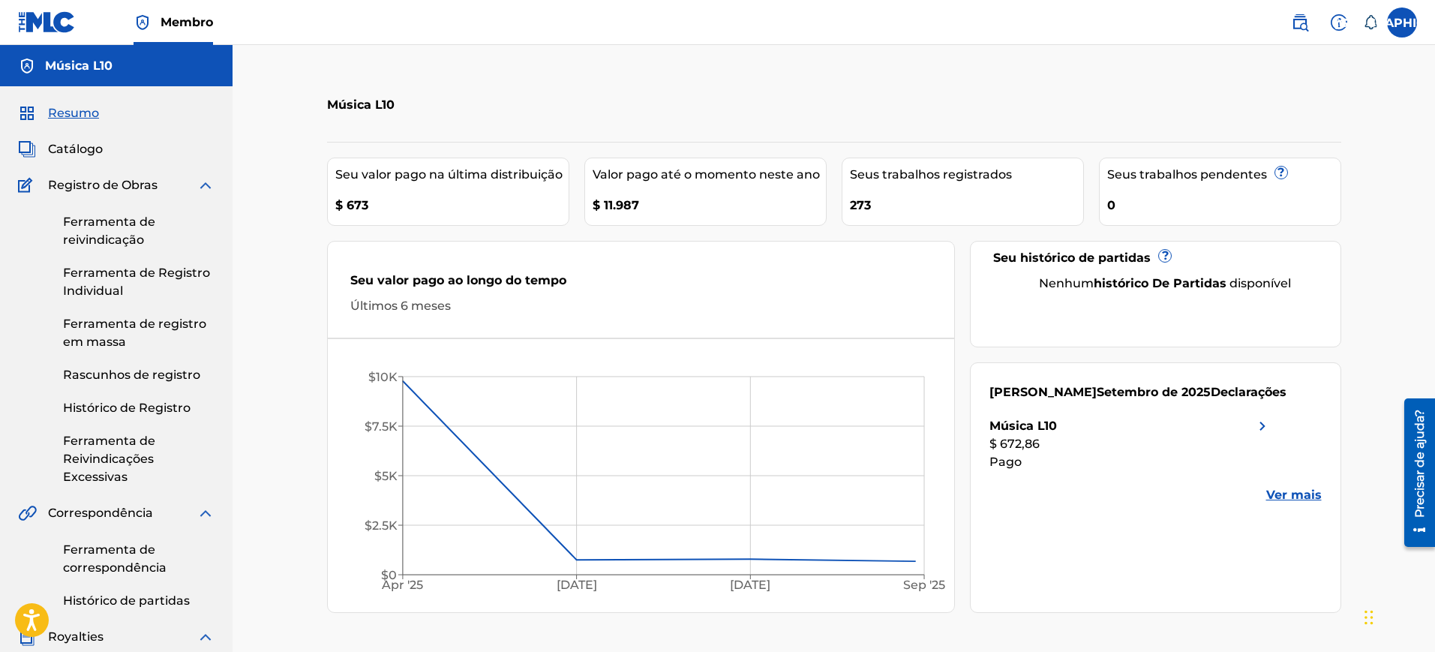
scroll to position [461, 0]
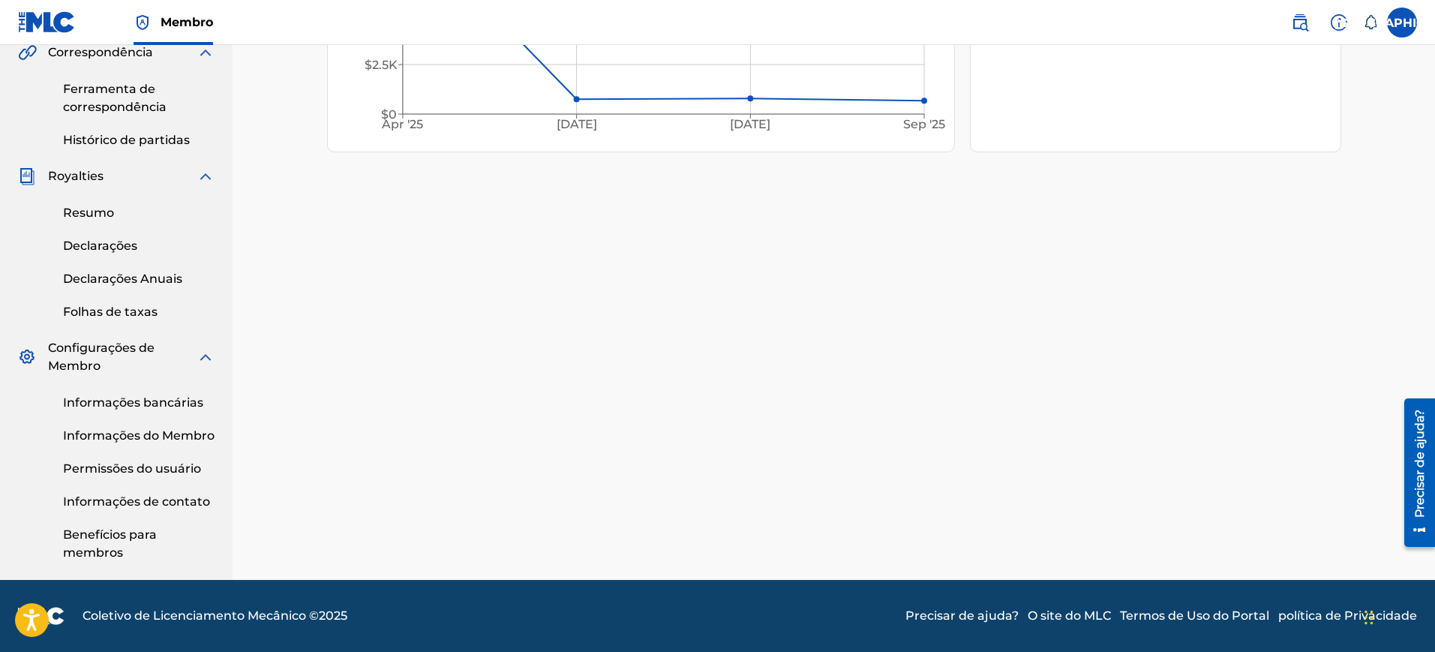
click at [196, 351] on span "Configurações de Membro" at bounding box center [122, 357] width 149 height 36
click at [201, 356] on img at bounding box center [206, 357] width 18 height 18
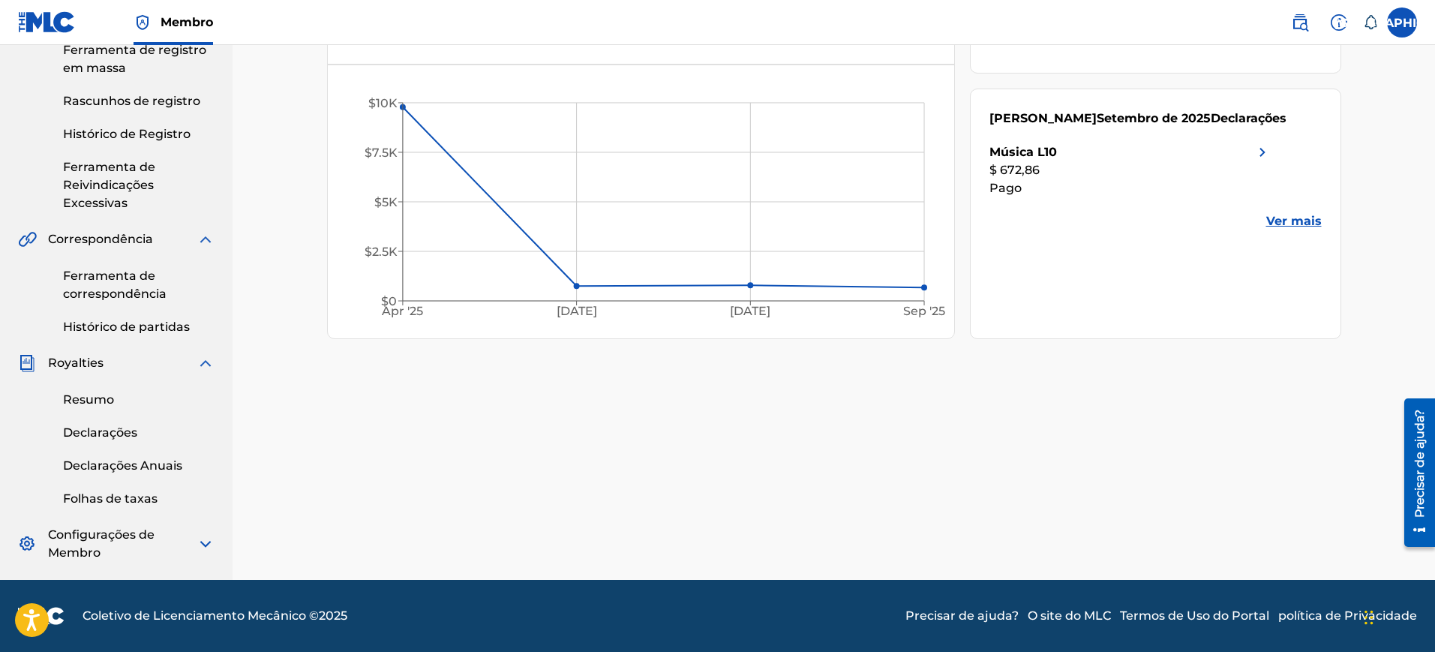
scroll to position [274, 0]
click at [204, 541] on img at bounding box center [206, 544] width 18 height 18
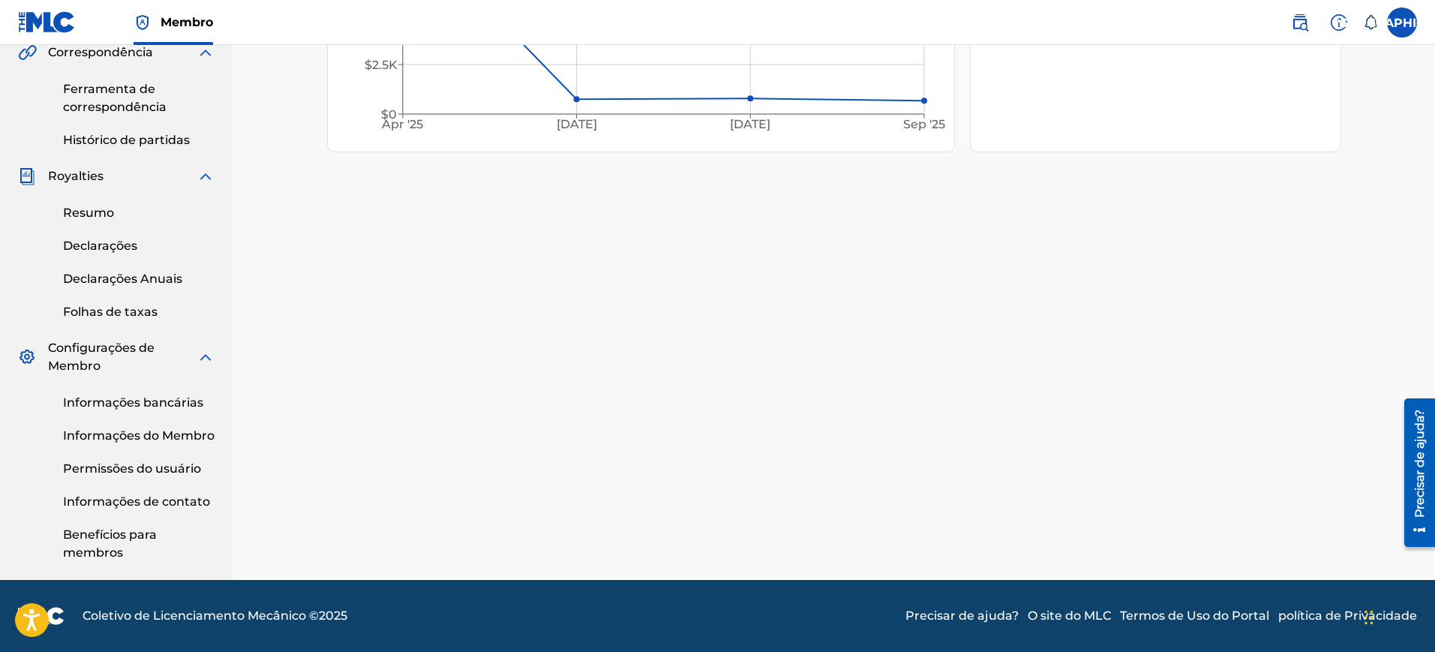
scroll to position [0, 0]
